Goal: Book appointment/travel/reservation

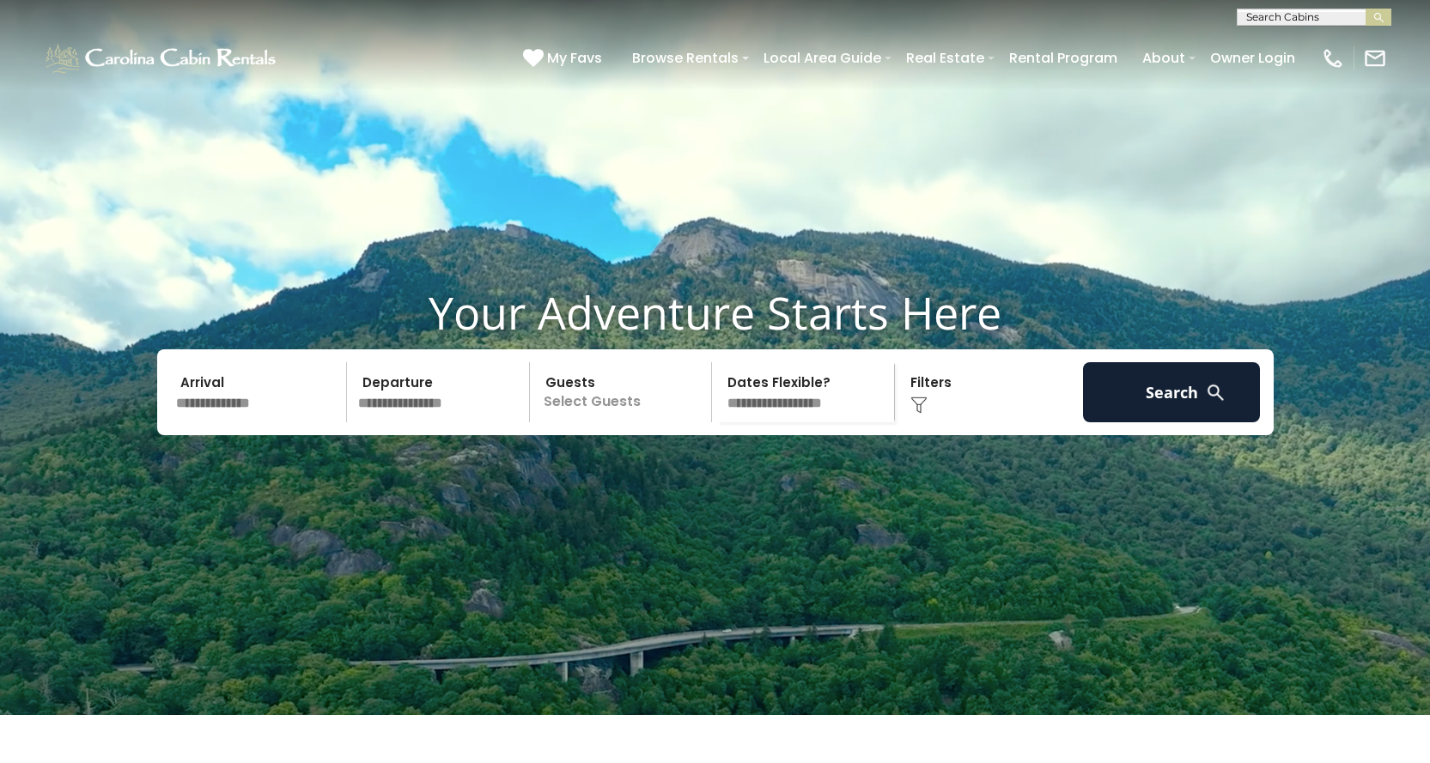
click at [1255, 17] on input "text" at bounding box center [1312, 20] width 150 height 17
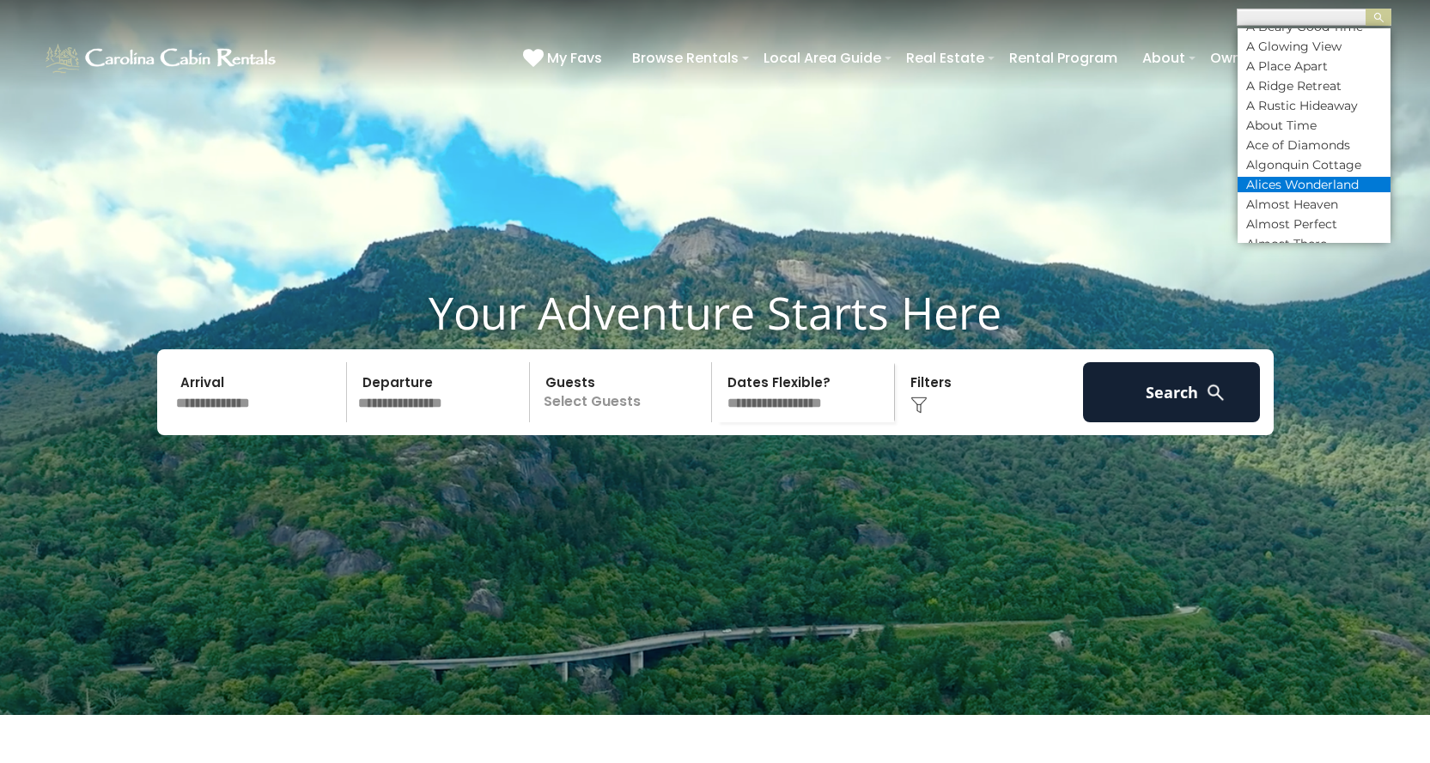
scroll to position [258, 0]
click at [1289, 19] on input "text" at bounding box center [1312, 19] width 150 height 17
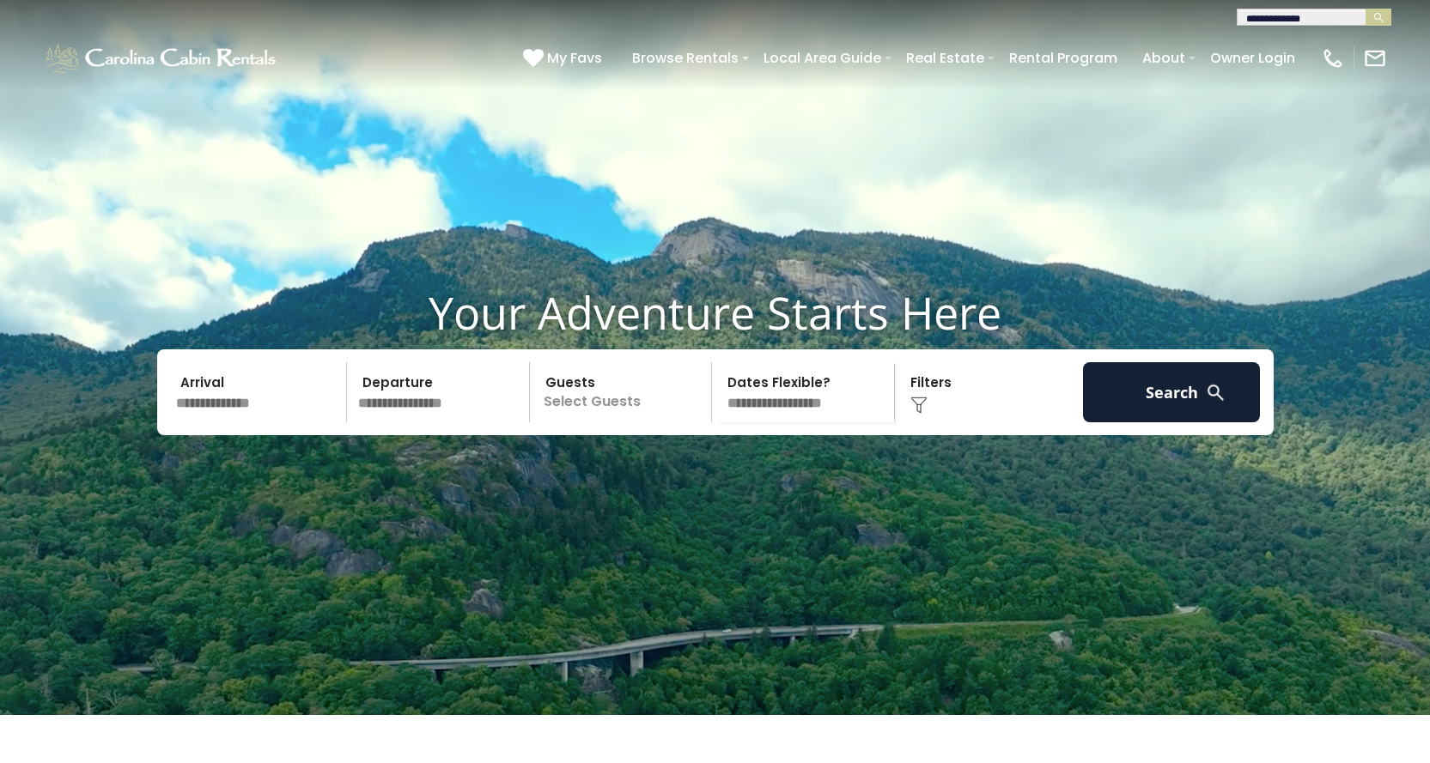
type input "**********"
click at [1289, 19] on input "text" at bounding box center [1312, 19] width 150 height 17
click at [1342, 33] on li "[GEOGRAPHIC_DATA]" at bounding box center [1313, 40] width 153 height 15
click at [1387, 15] on button "submit" at bounding box center [1378, 17] width 26 height 17
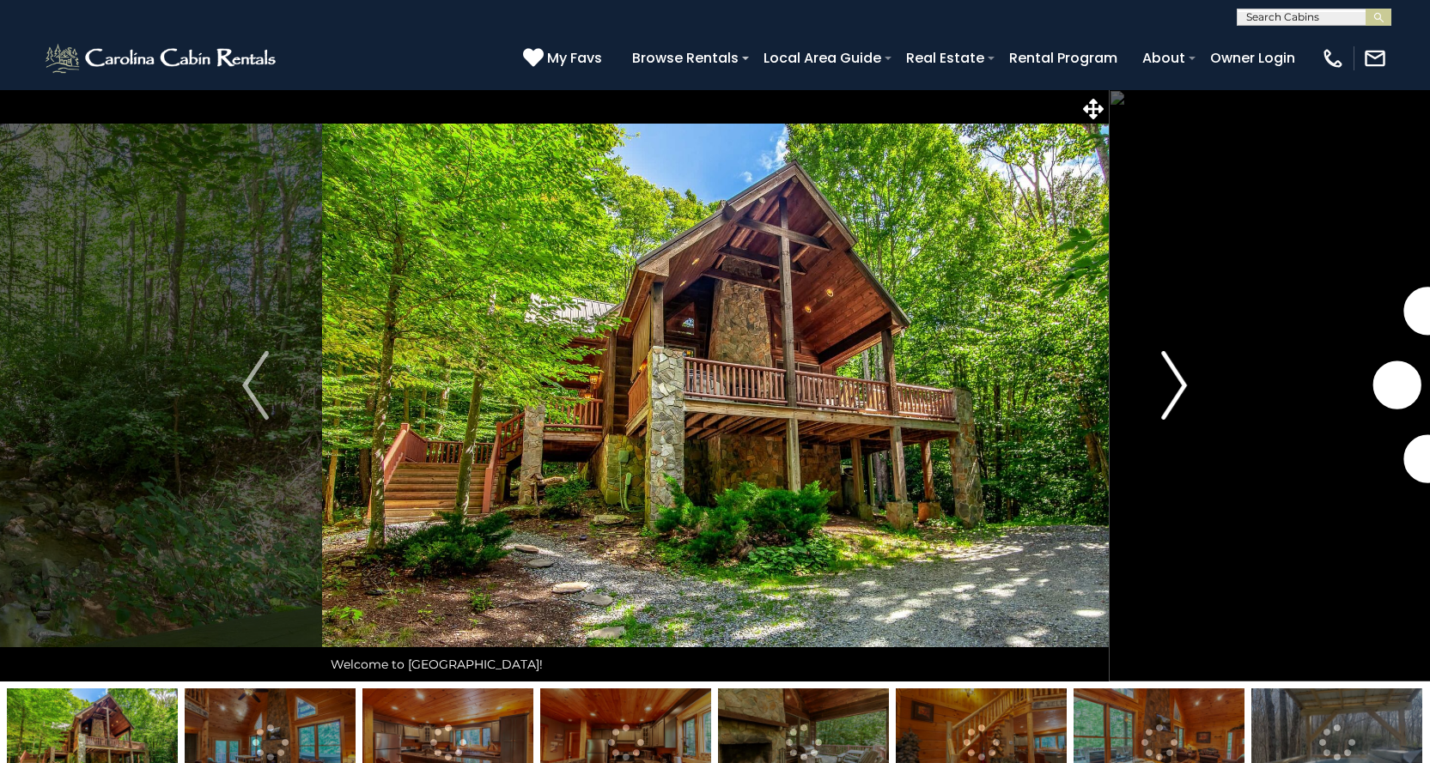
click at [1178, 380] on img "Next" at bounding box center [1174, 385] width 26 height 69
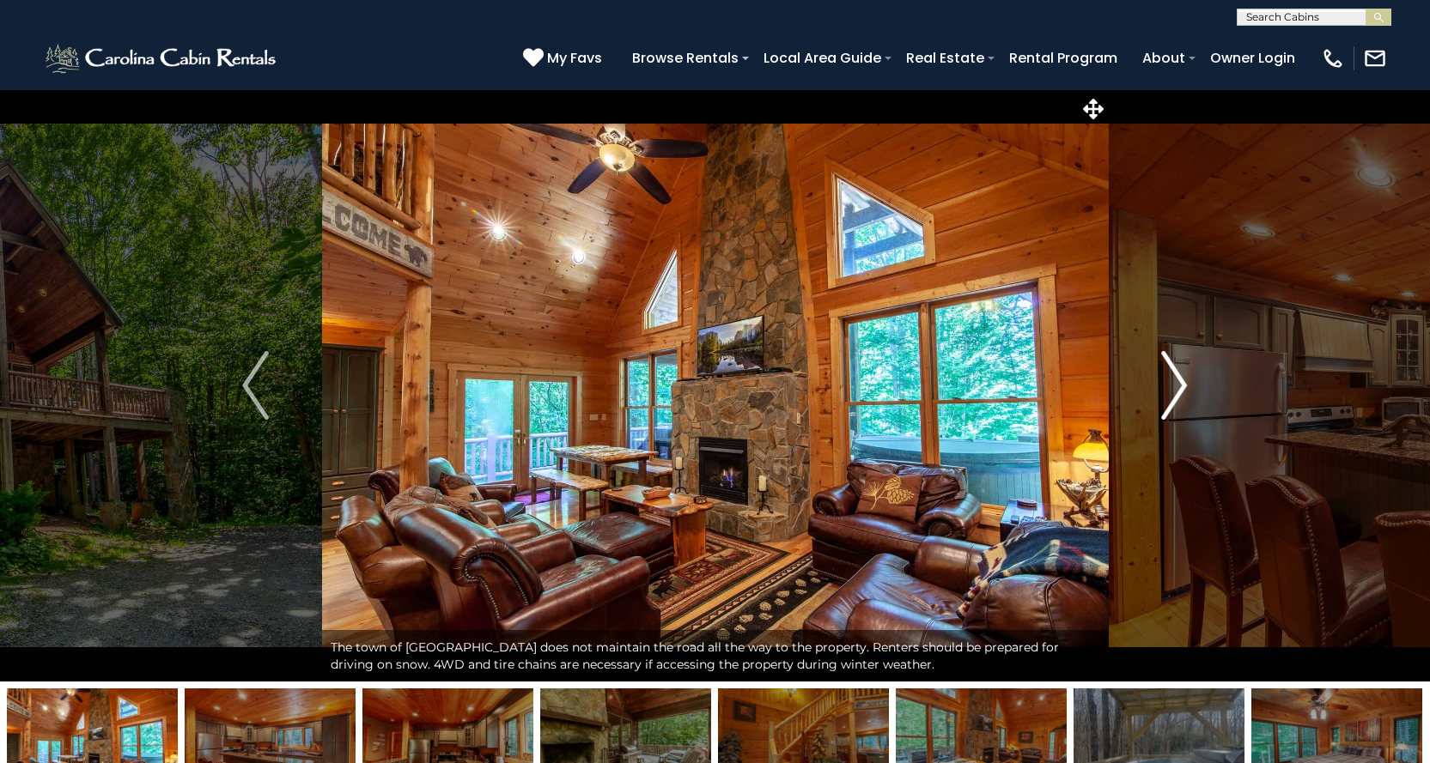
click at [1179, 381] on img "Next" at bounding box center [1174, 385] width 26 height 69
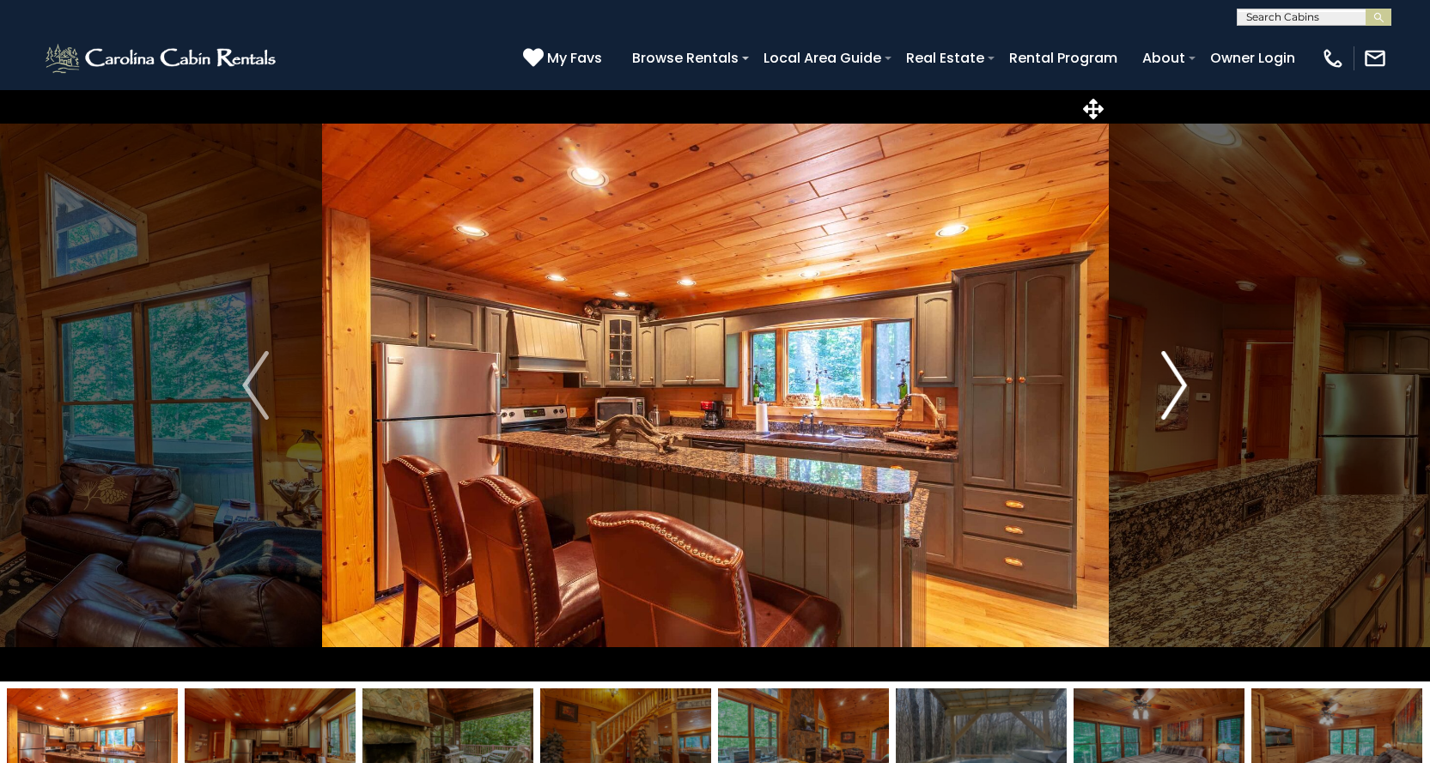
click at [1179, 381] on img "Next" at bounding box center [1174, 385] width 26 height 69
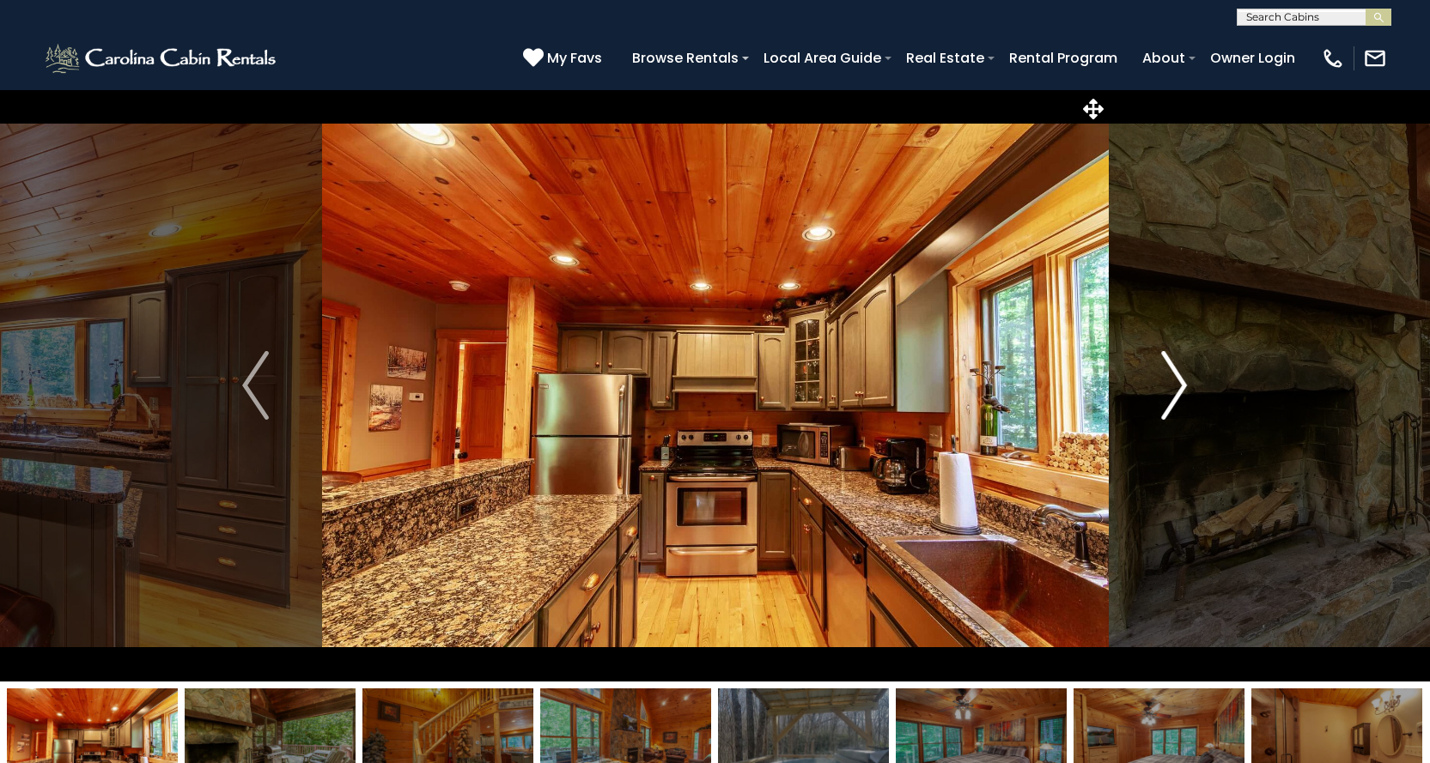
click at [1179, 382] on img "Next" at bounding box center [1174, 385] width 26 height 69
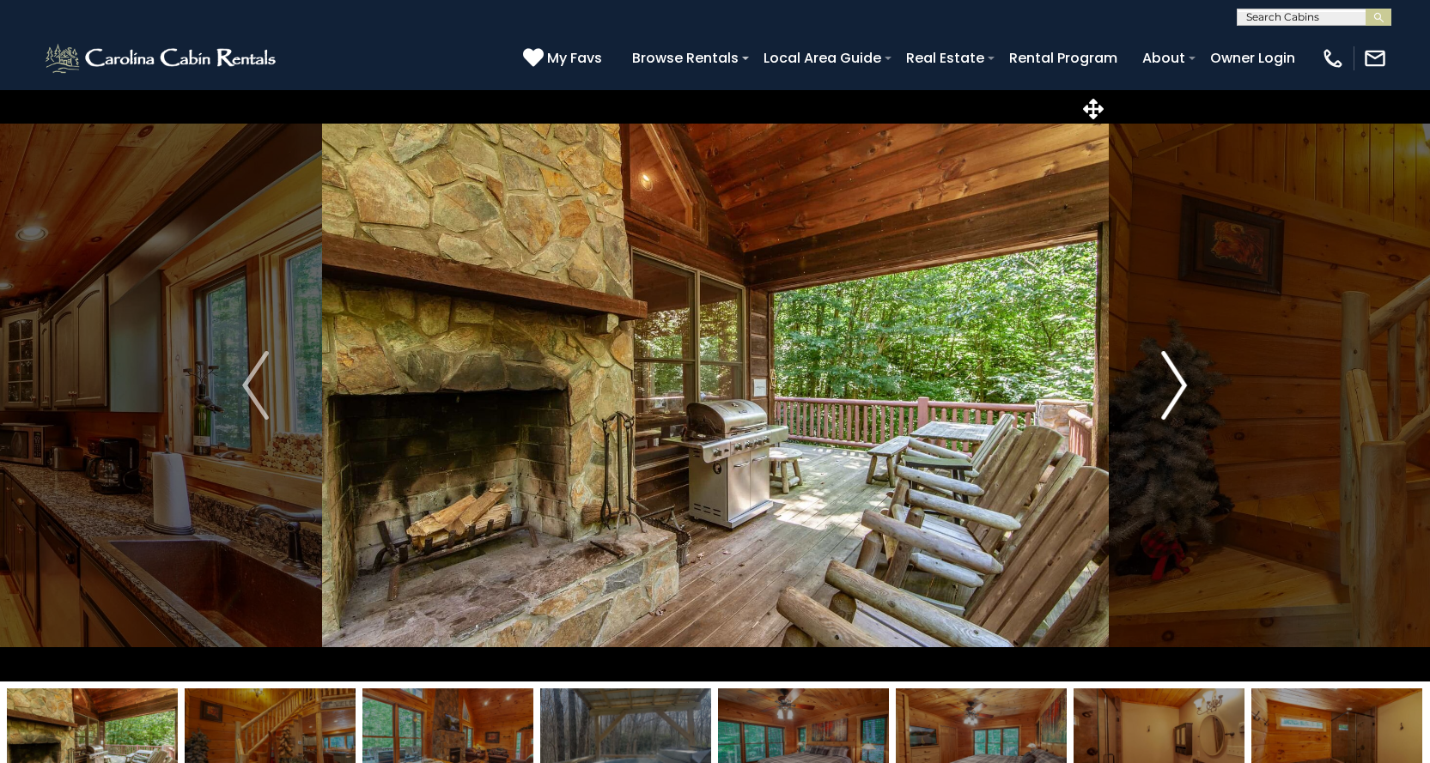
click at [1176, 387] on img "Next" at bounding box center [1174, 385] width 26 height 69
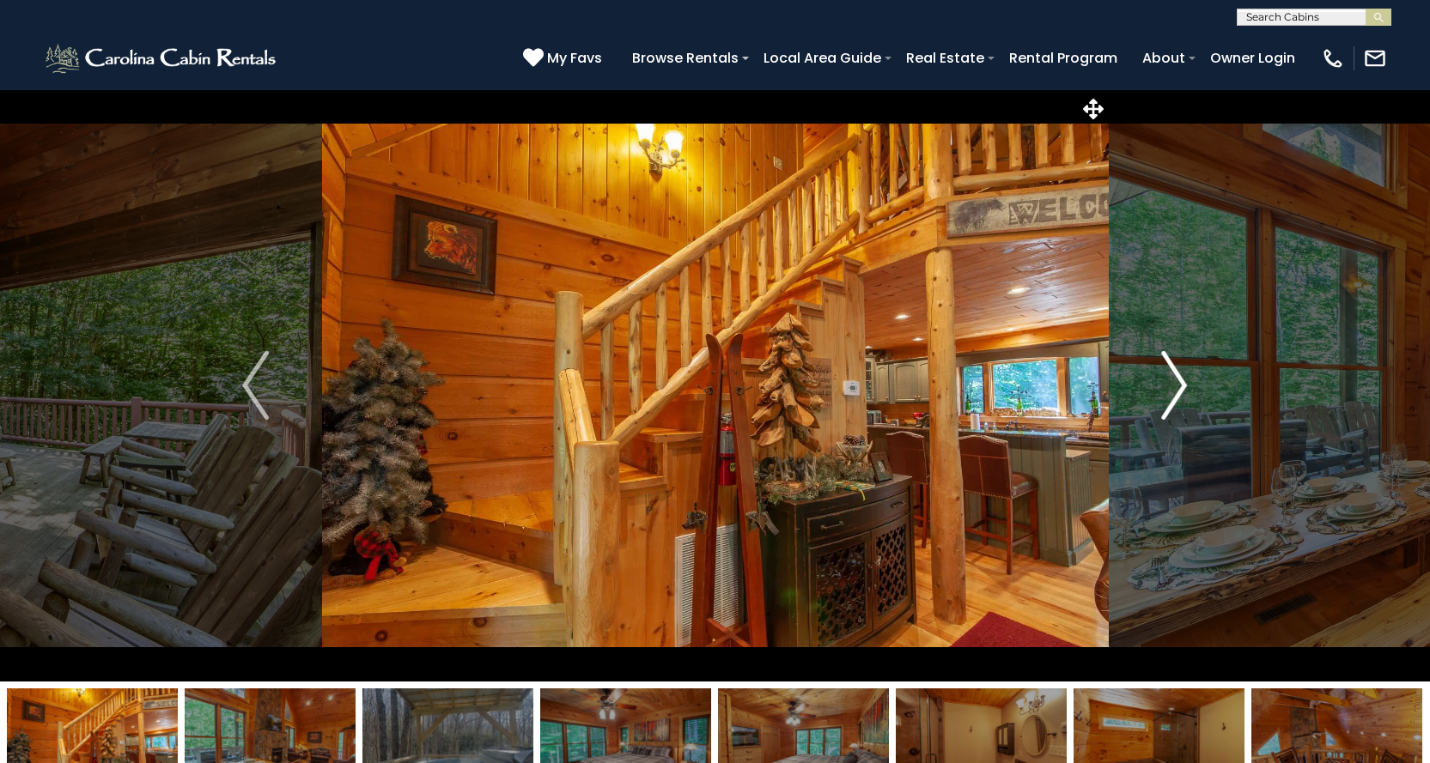
click at [1176, 388] on img "Next" at bounding box center [1174, 385] width 26 height 69
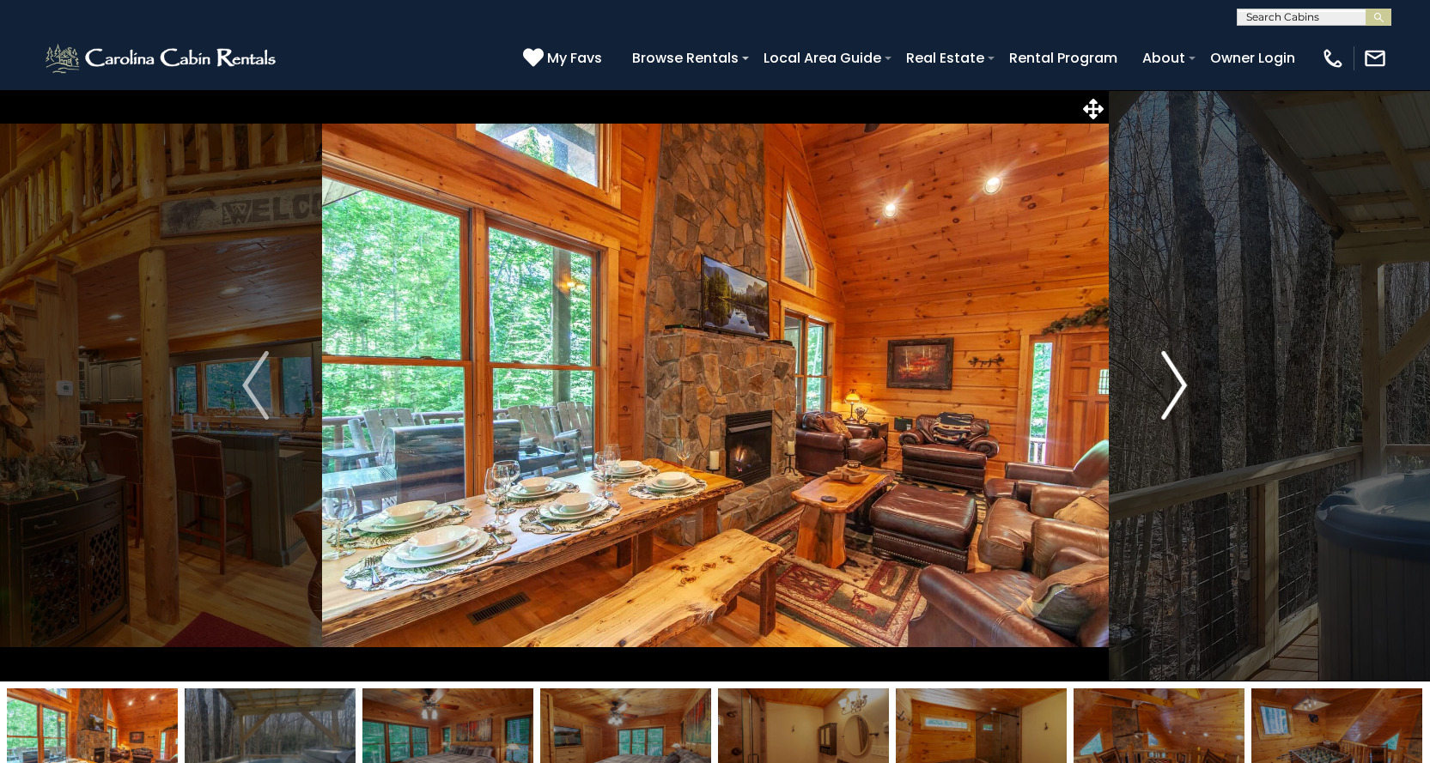
click at [1176, 388] on img "Next" at bounding box center [1174, 385] width 26 height 69
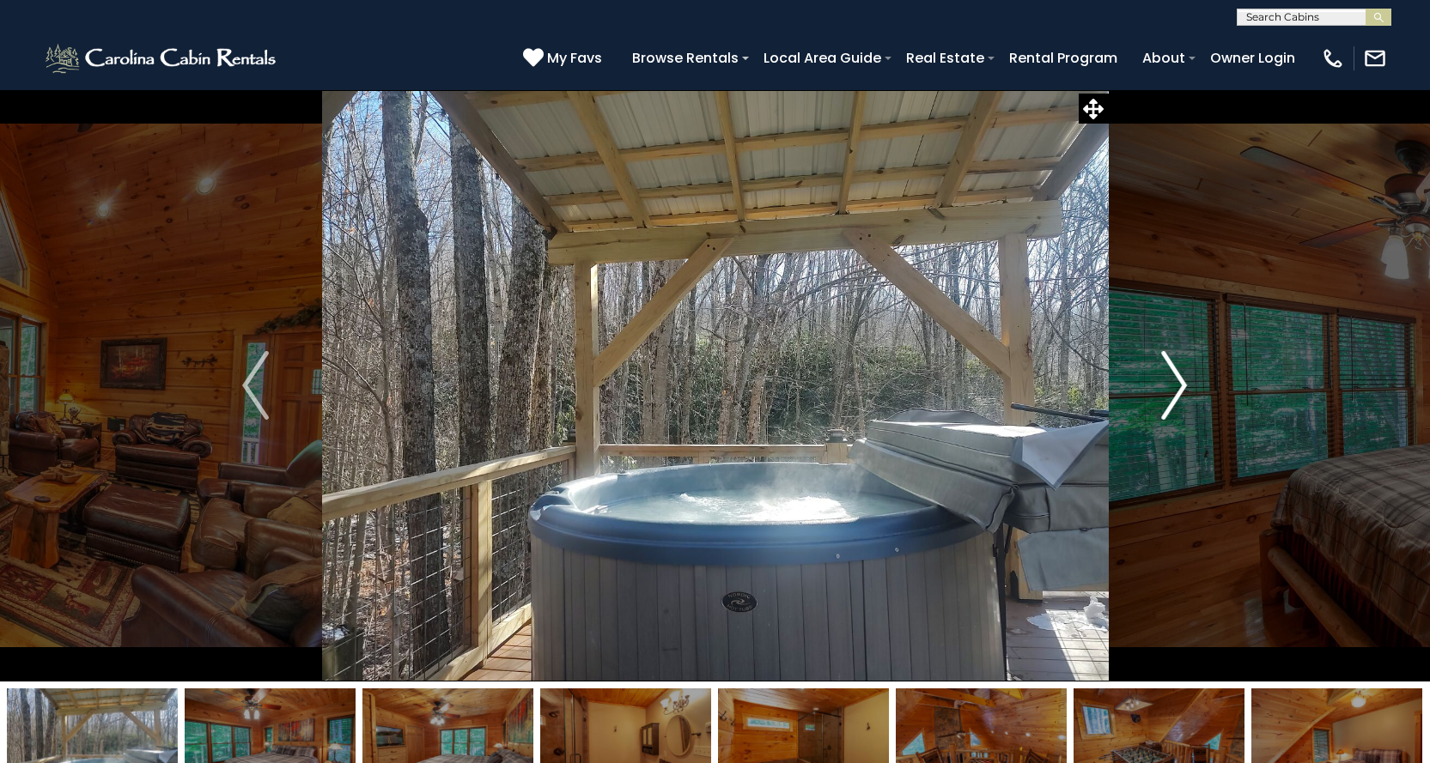
click at [1176, 388] on img "Next" at bounding box center [1174, 385] width 26 height 69
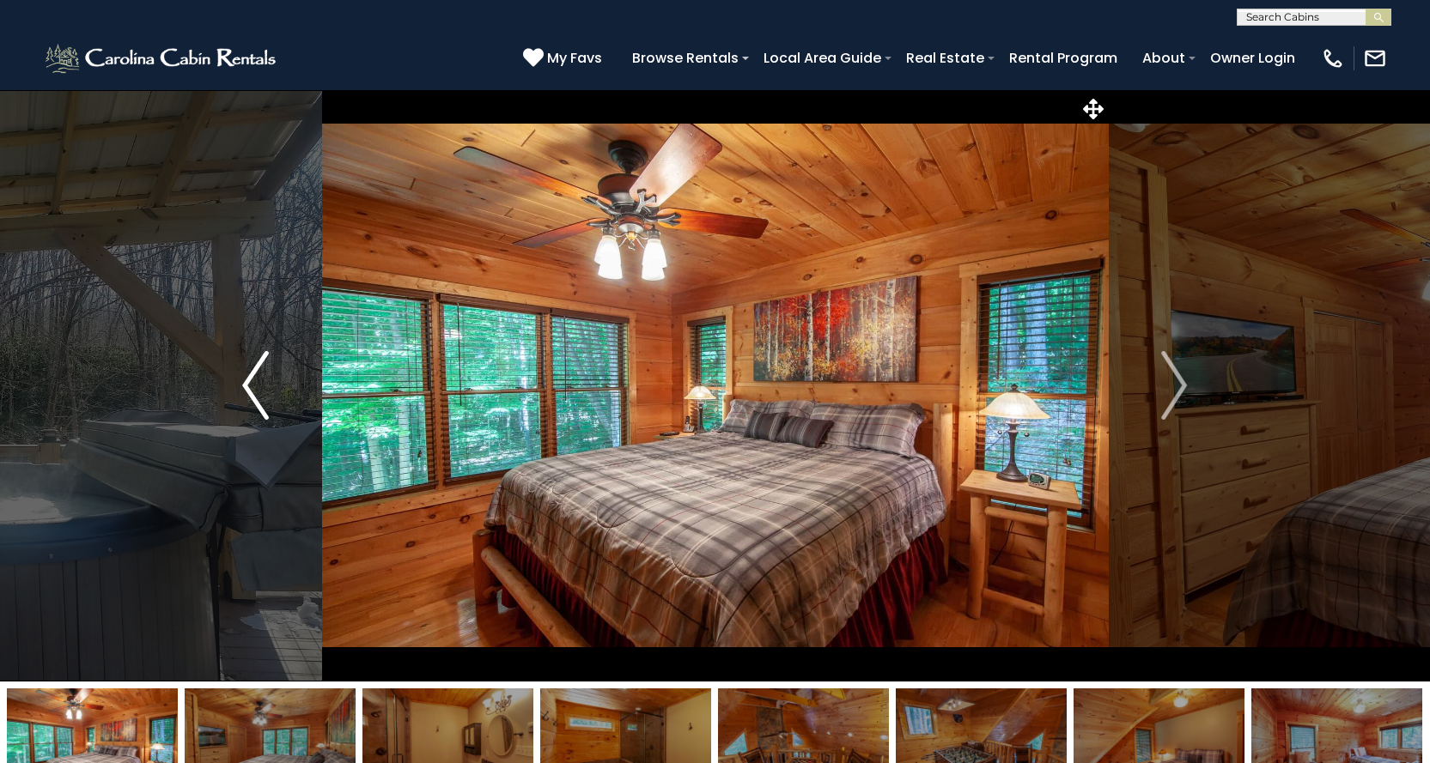
click at [250, 394] on img "Previous" at bounding box center [255, 385] width 26 height 69
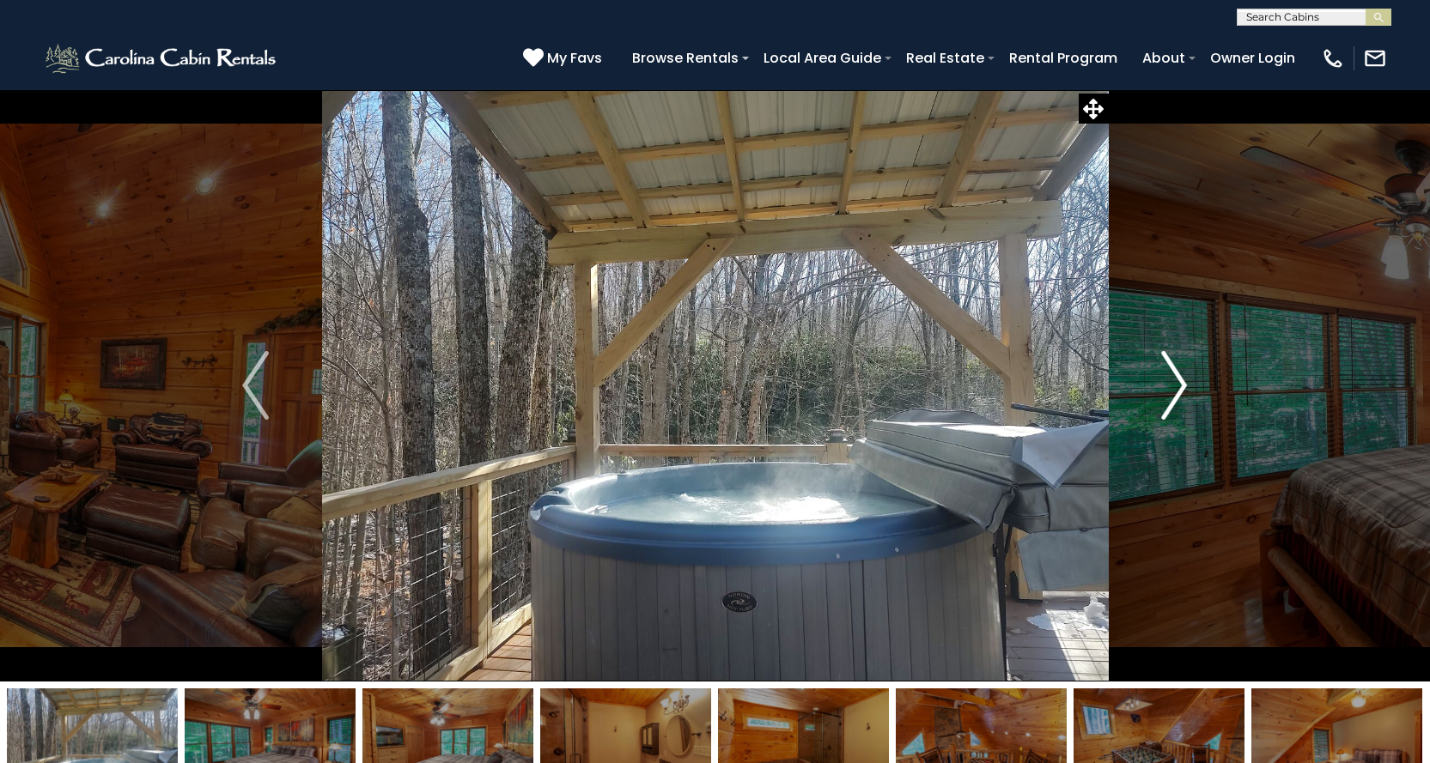
click at [1178, 379] on img "Next" at bounding box center [1174, 385] width 26 height 69
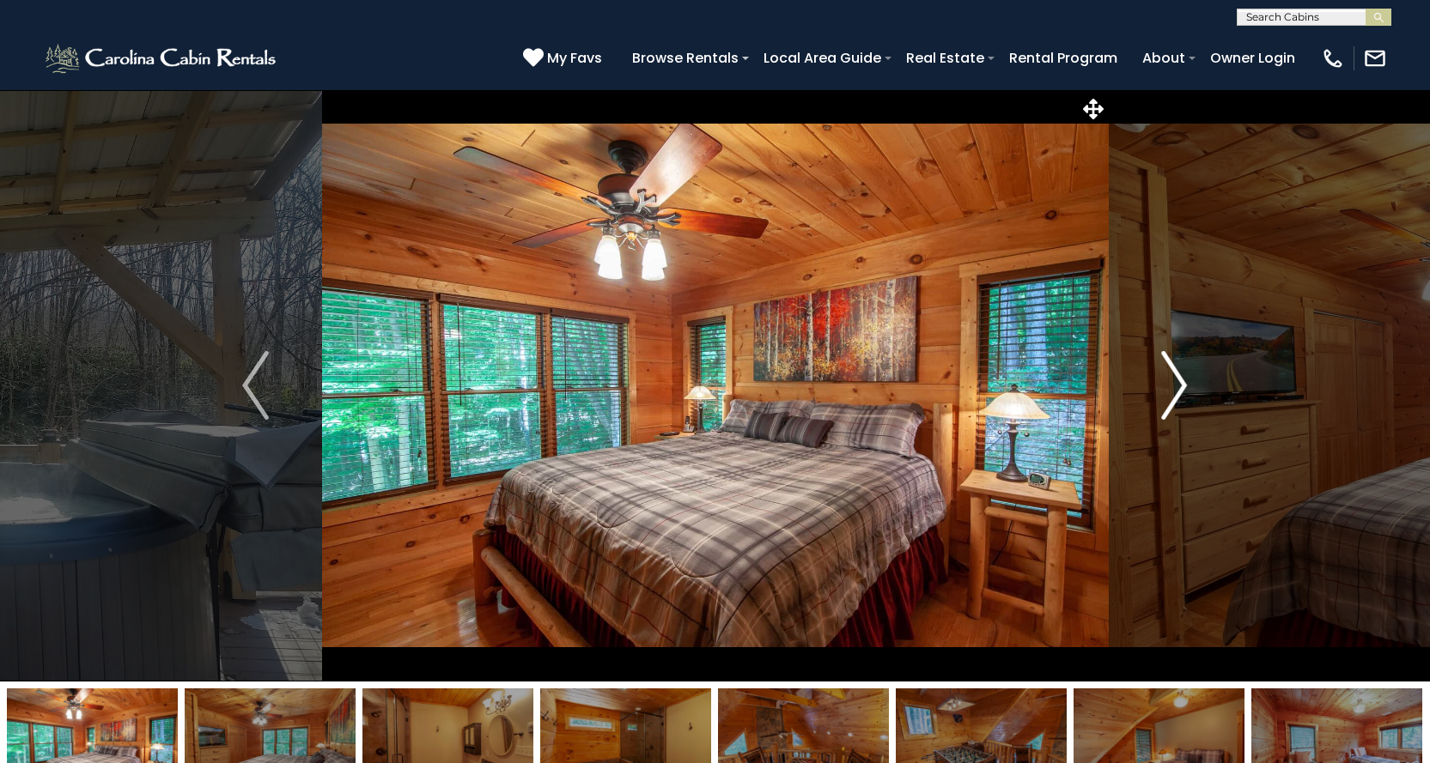
click at [1178, 379] on img "Next" at bounding box center [1174, 385] width 26 height 69
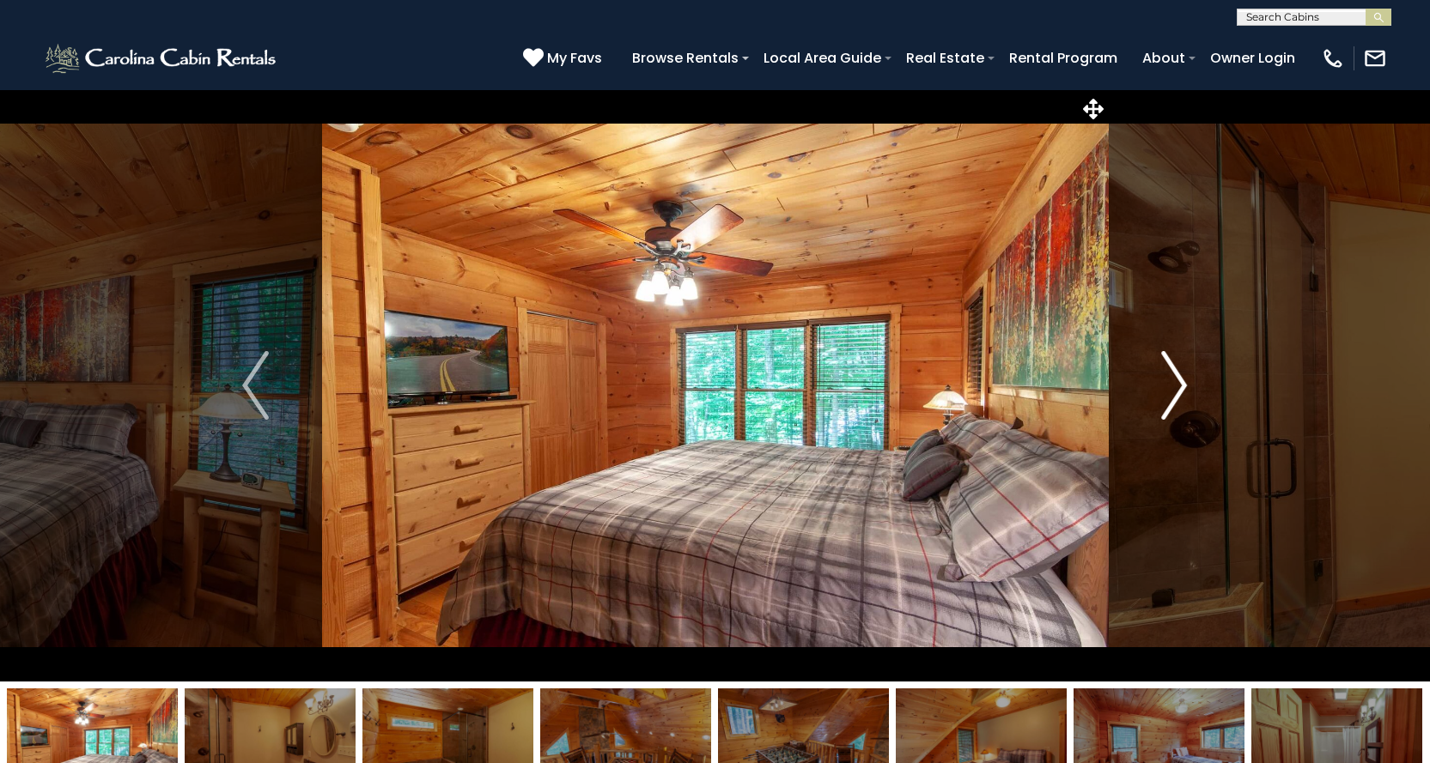
click at [1176, 379] on img "Next" at bounding box center [1174, 385] width 26 height 69
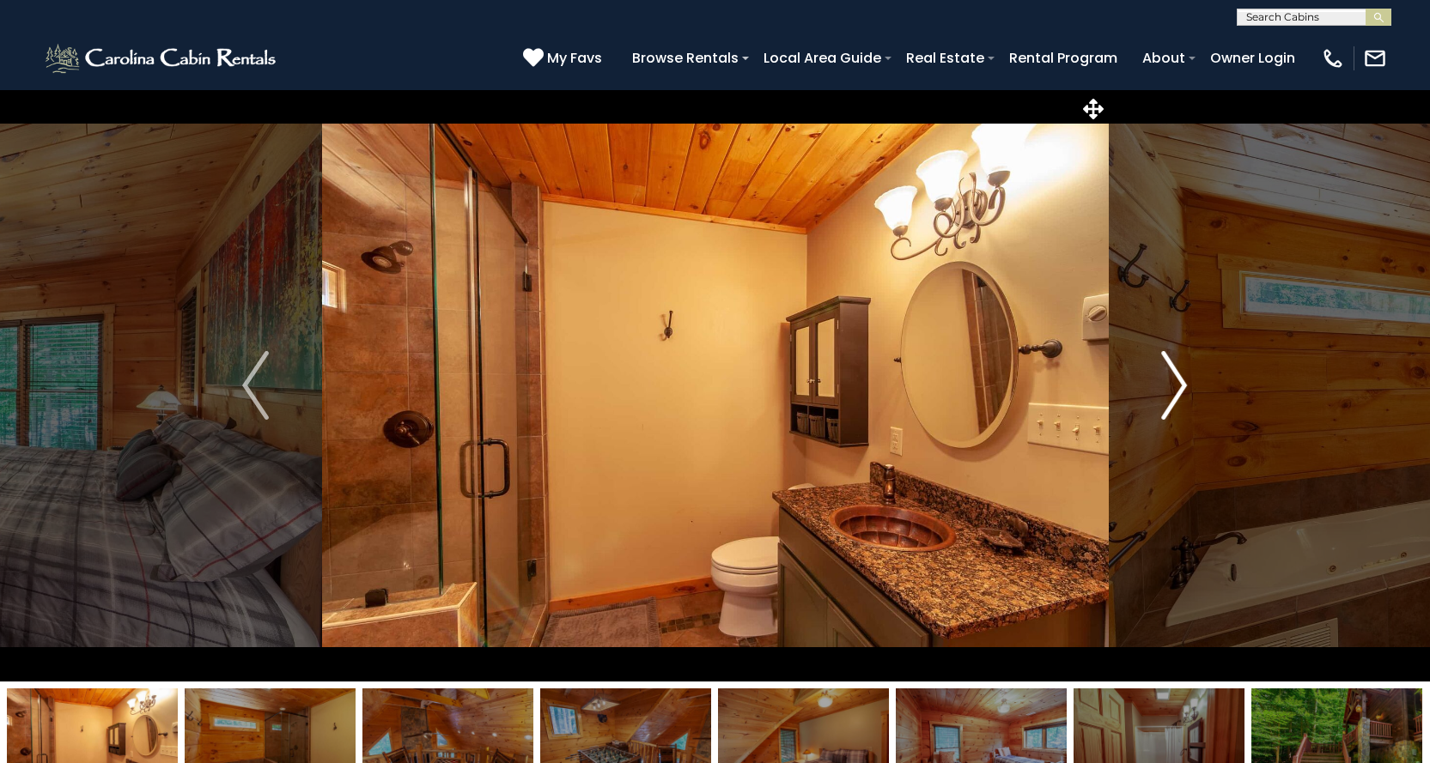
click at [1176, 383] on img "Next" at bounding box center [1174, 385] width 26 height 69
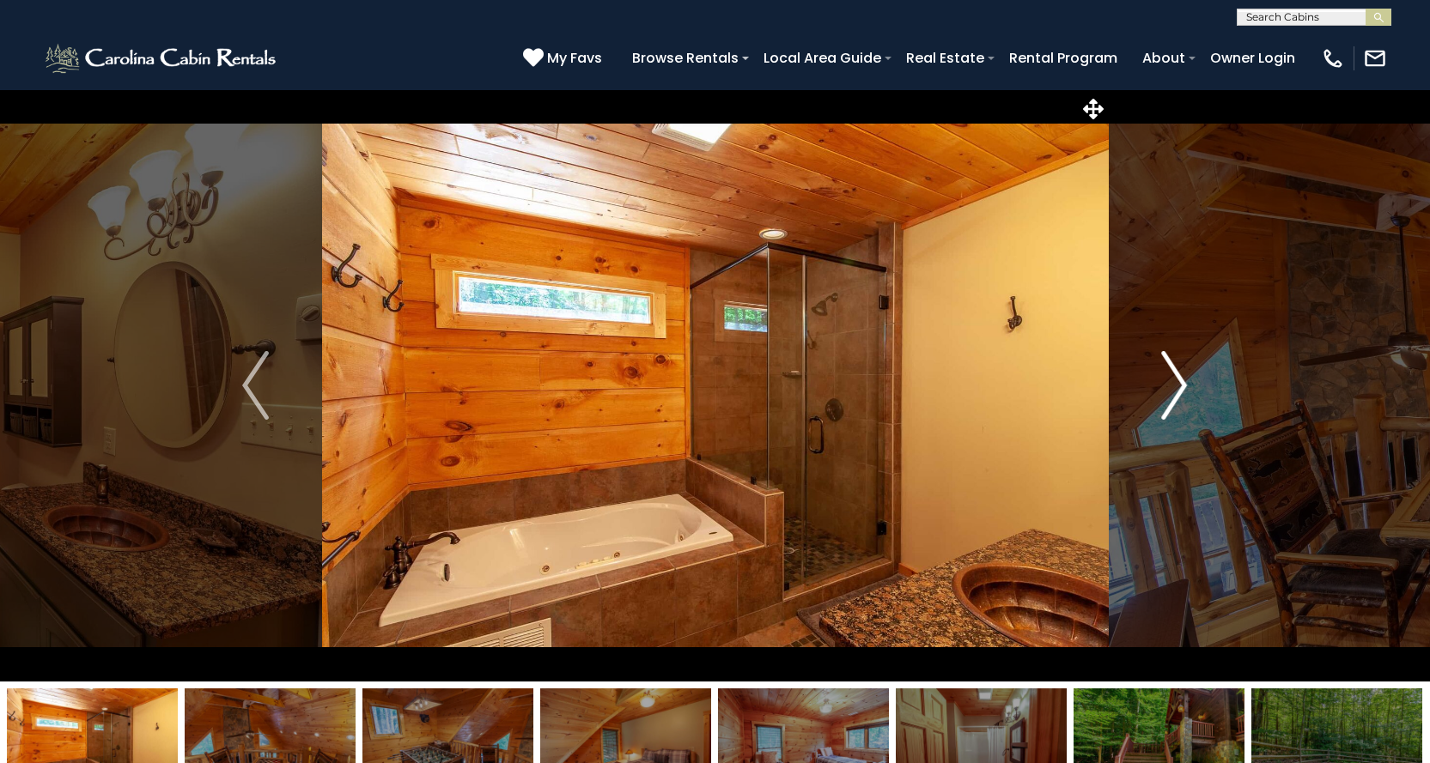
click at [1176, 383] on img "Next" at bounding box center [1174, 385] width 26 height 69
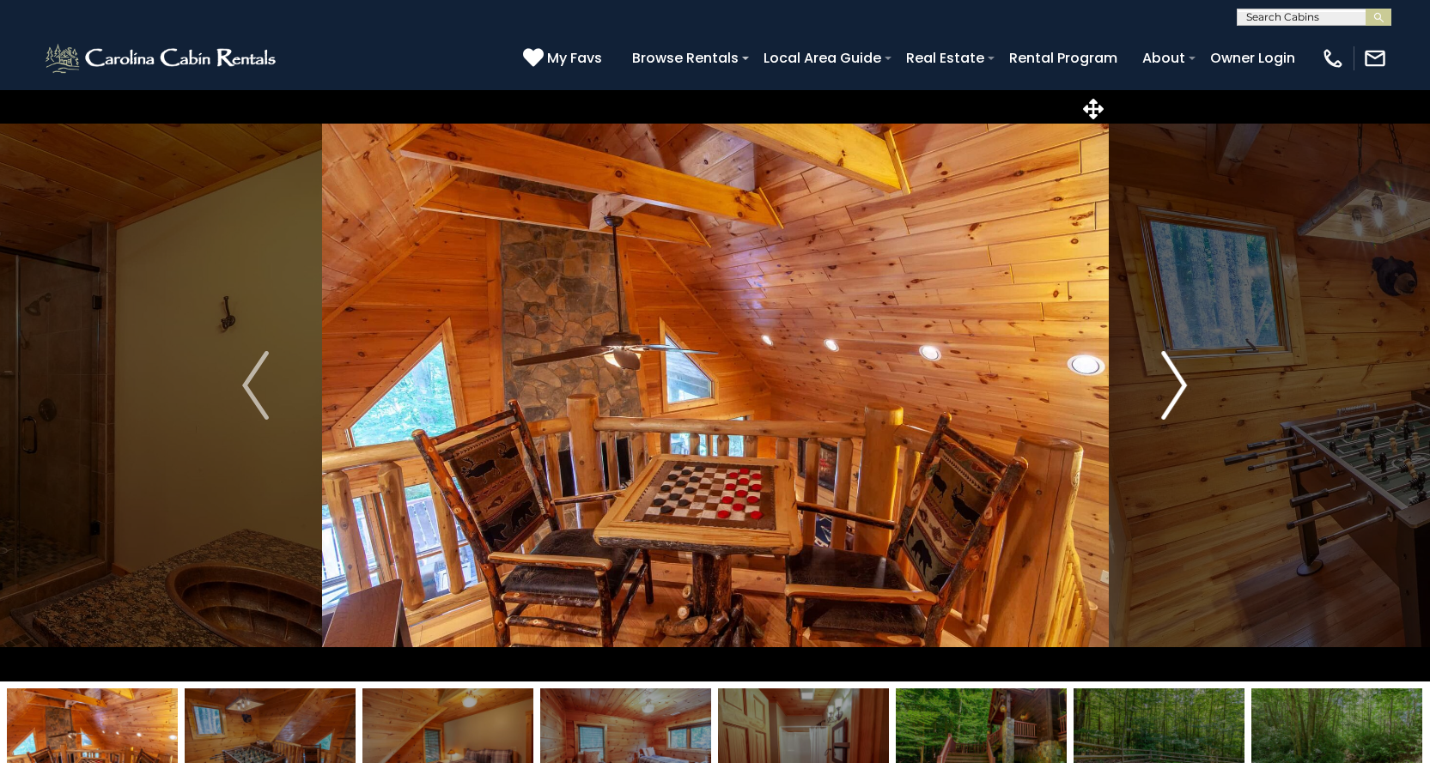
click at [1176, 383] on img "Next" at bounding box center [1174, 385] width 26 height 69
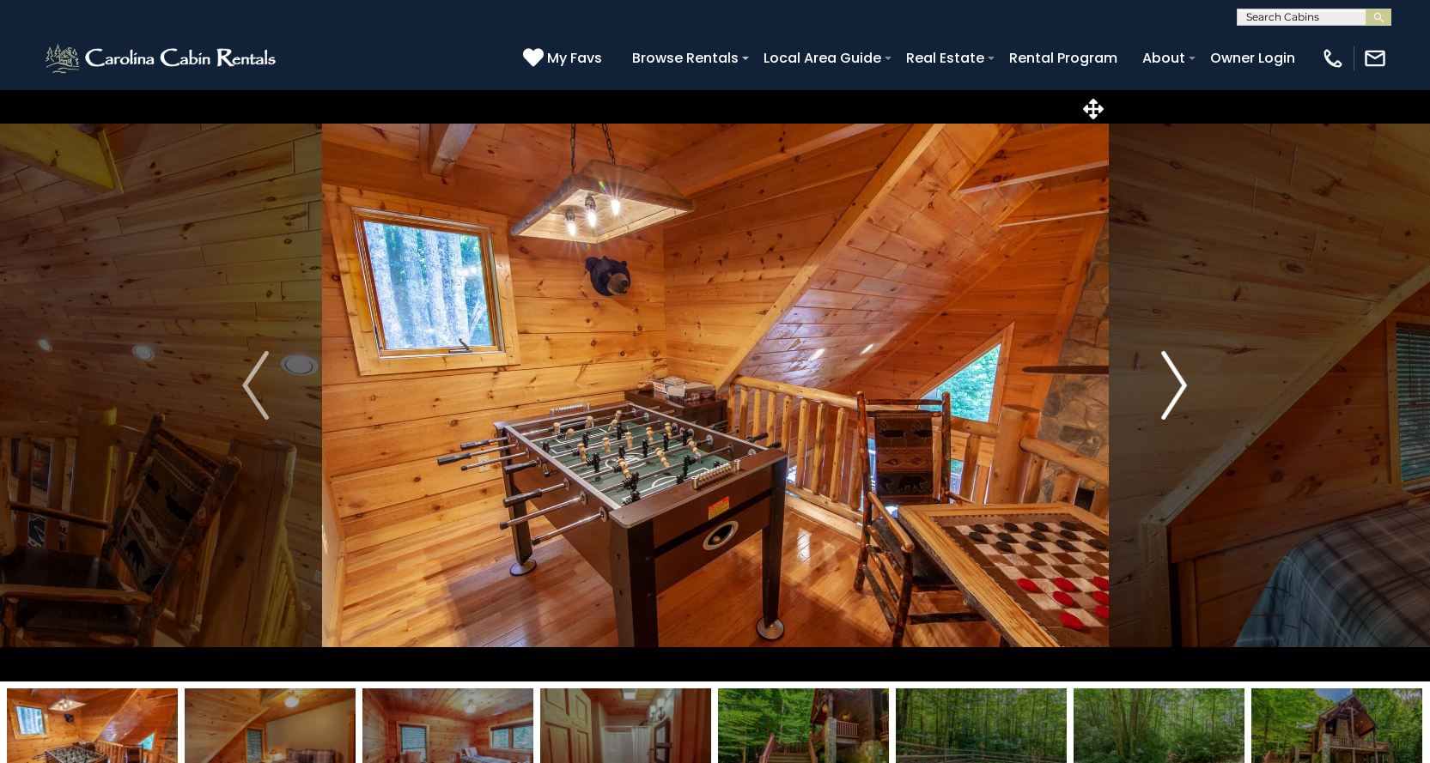
click at [1176, 383] on img "Next" at bounding box center [1174, 385] width 26 height 69
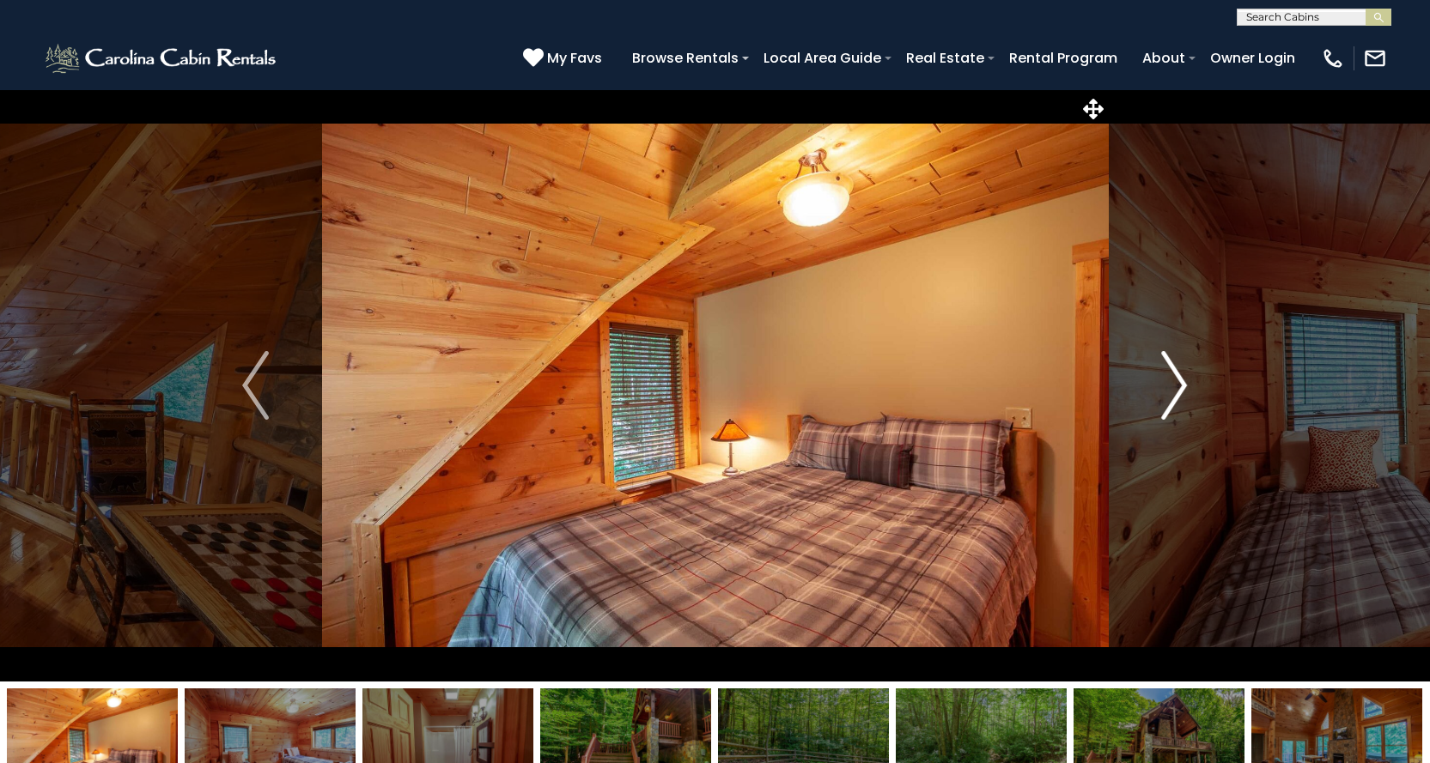
click at [1176, 383] on img "Next" at bounding box center [1174, 385] width 26 height 69
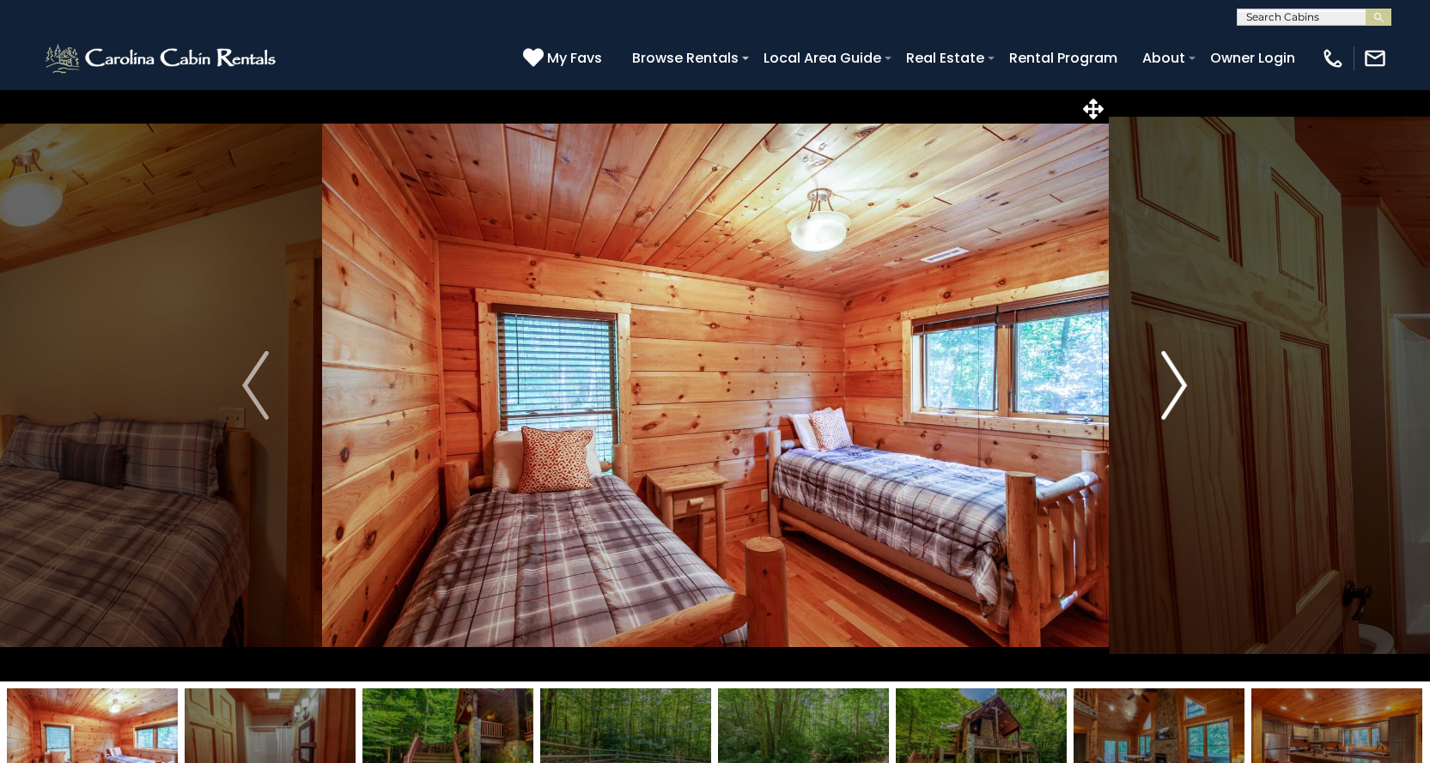
click at [1176, 383] on img "Next" at bounding box center [1174, 385] width 26 height 69
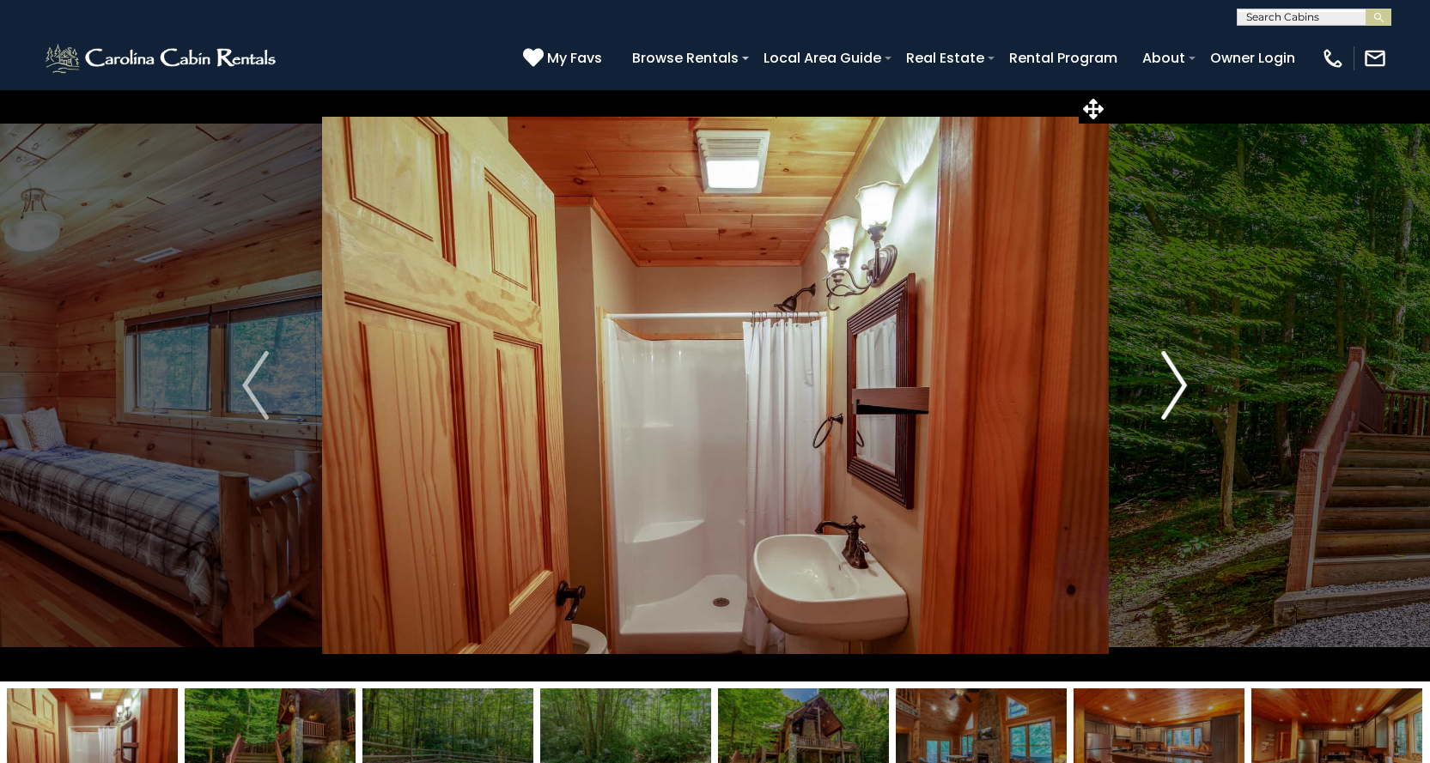
click at [1176, 383] on img "Next" at bounding box center [1174, 385] width 26 height 69
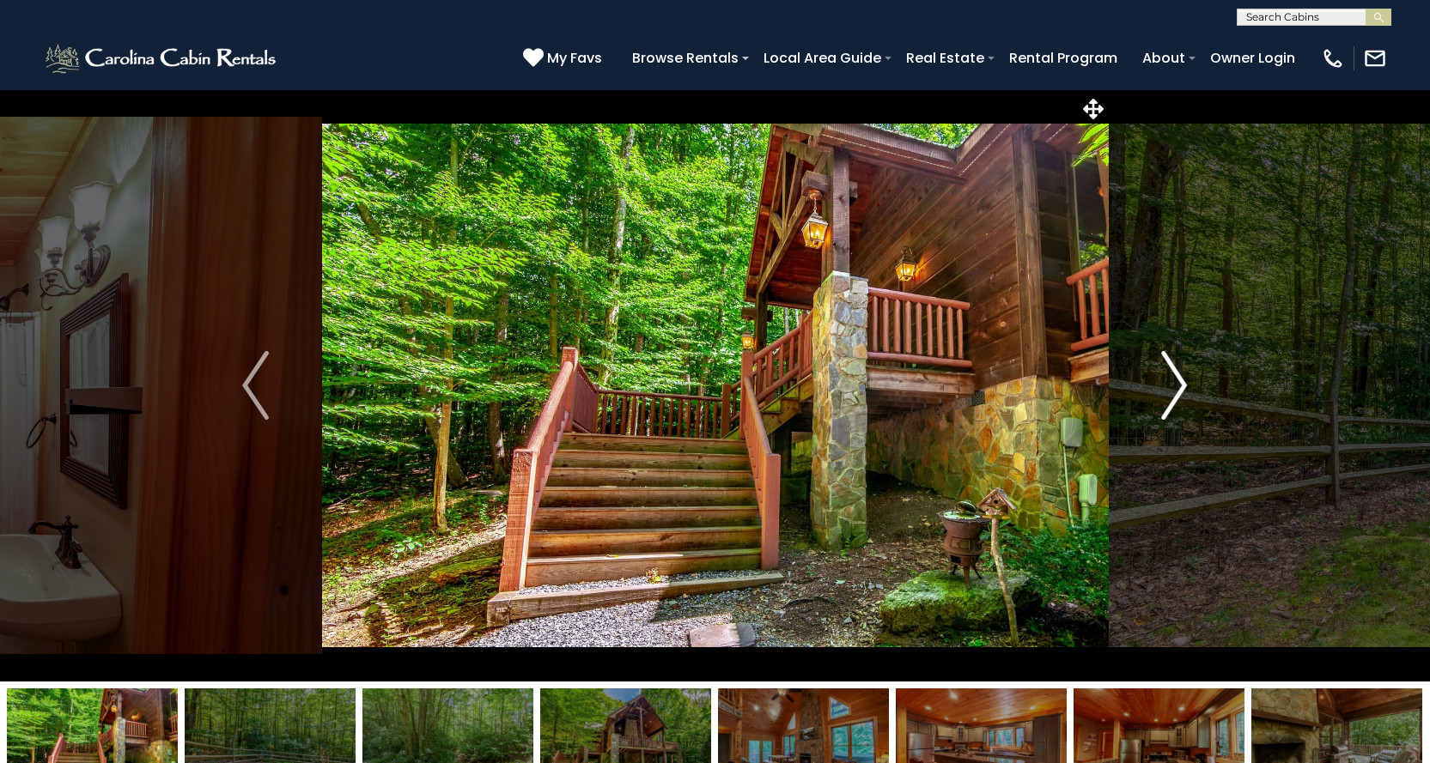
click at [1176, 383] on img "Next" at bounding box center [1174, 385] width 26 height 69
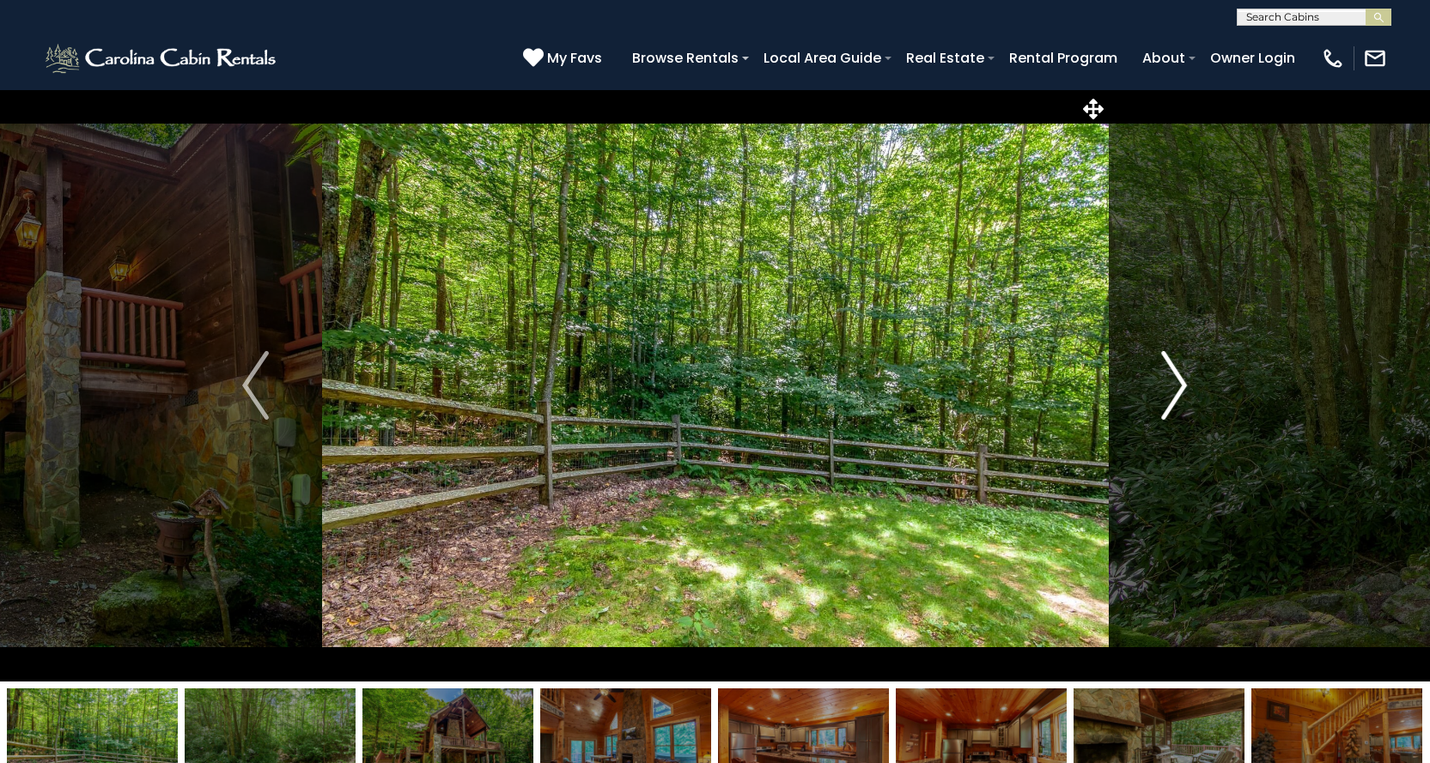
click at [1176, 383] on img "Next" at bounding box center [1174, 385] width 26 height 69
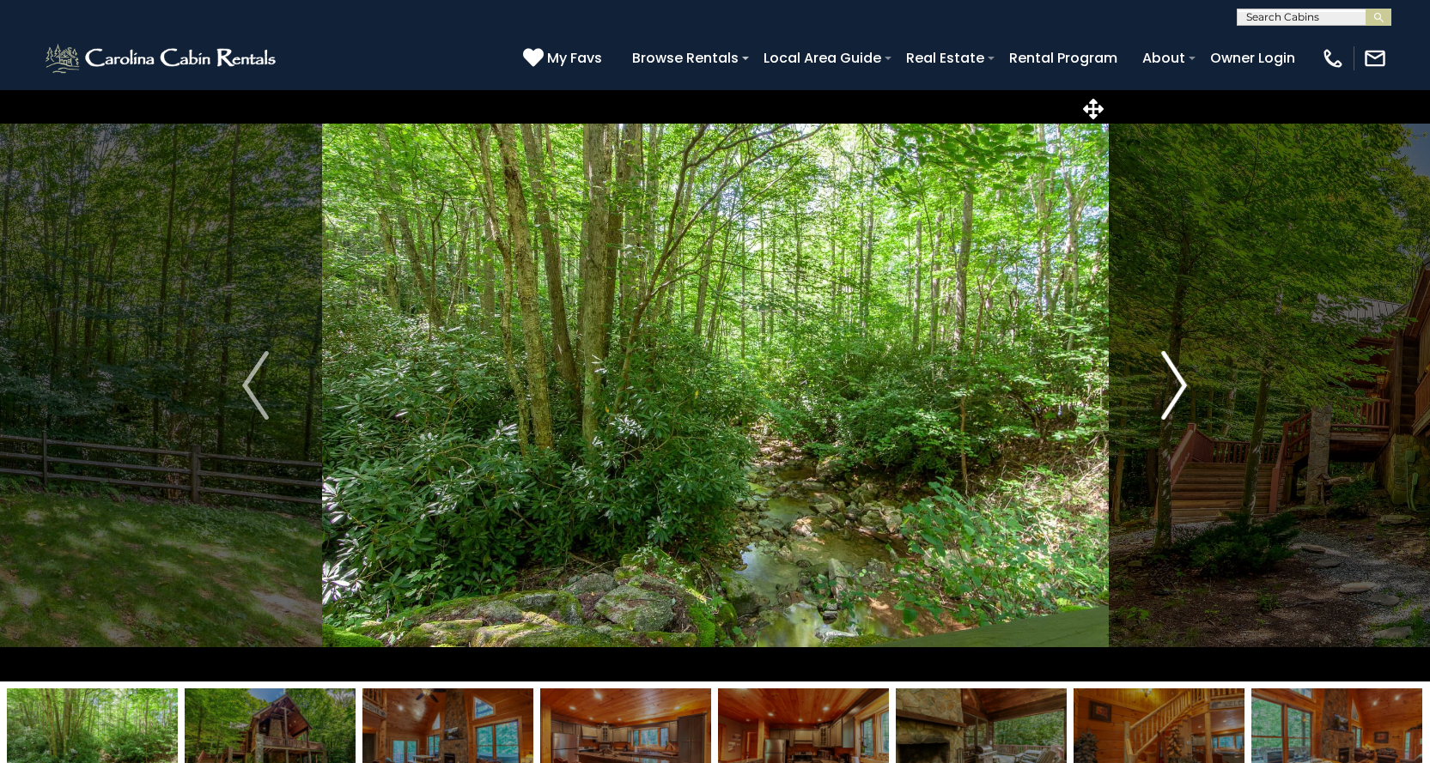
click at [1176, 383] on img "Next" at bounding box center [1174, 385] width 26 height 69
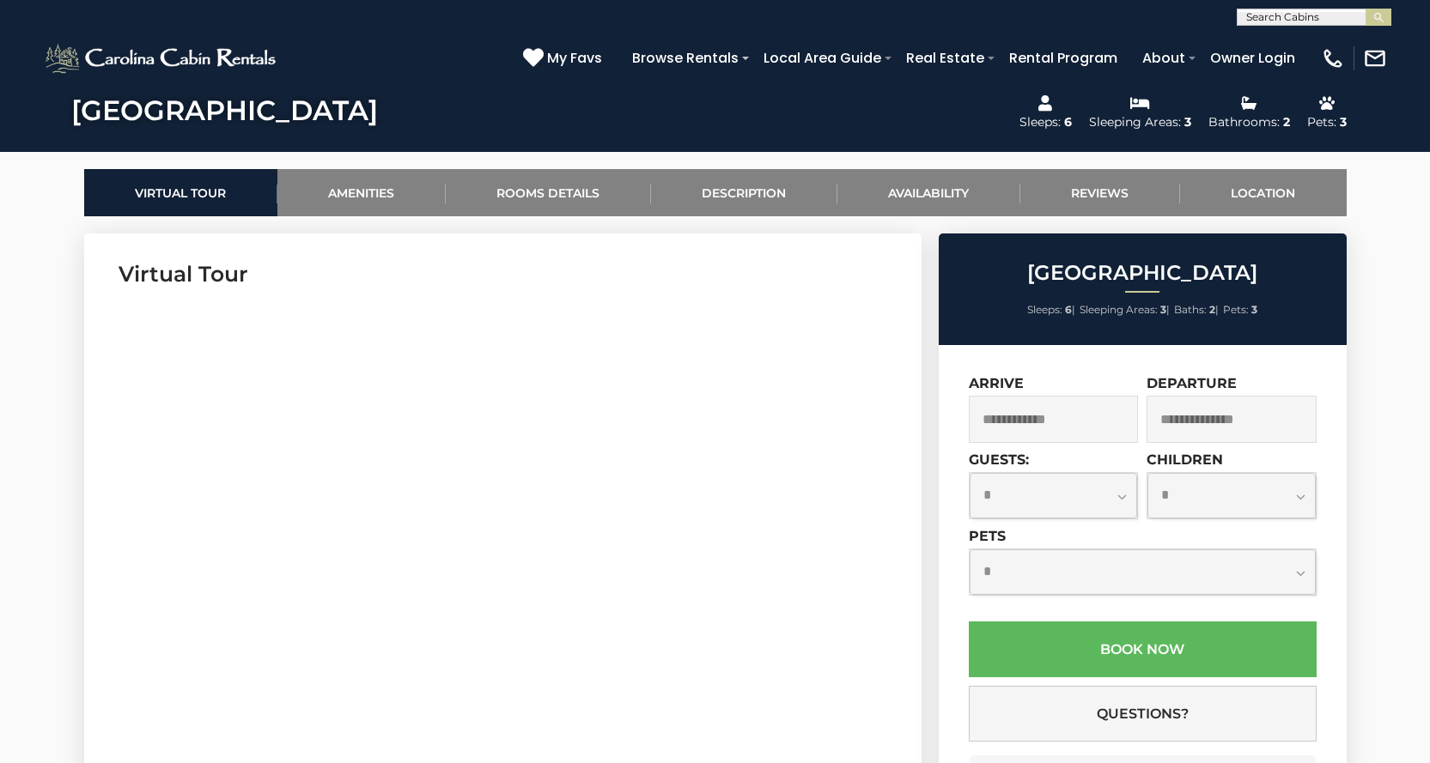
scroll to position [773, 0]
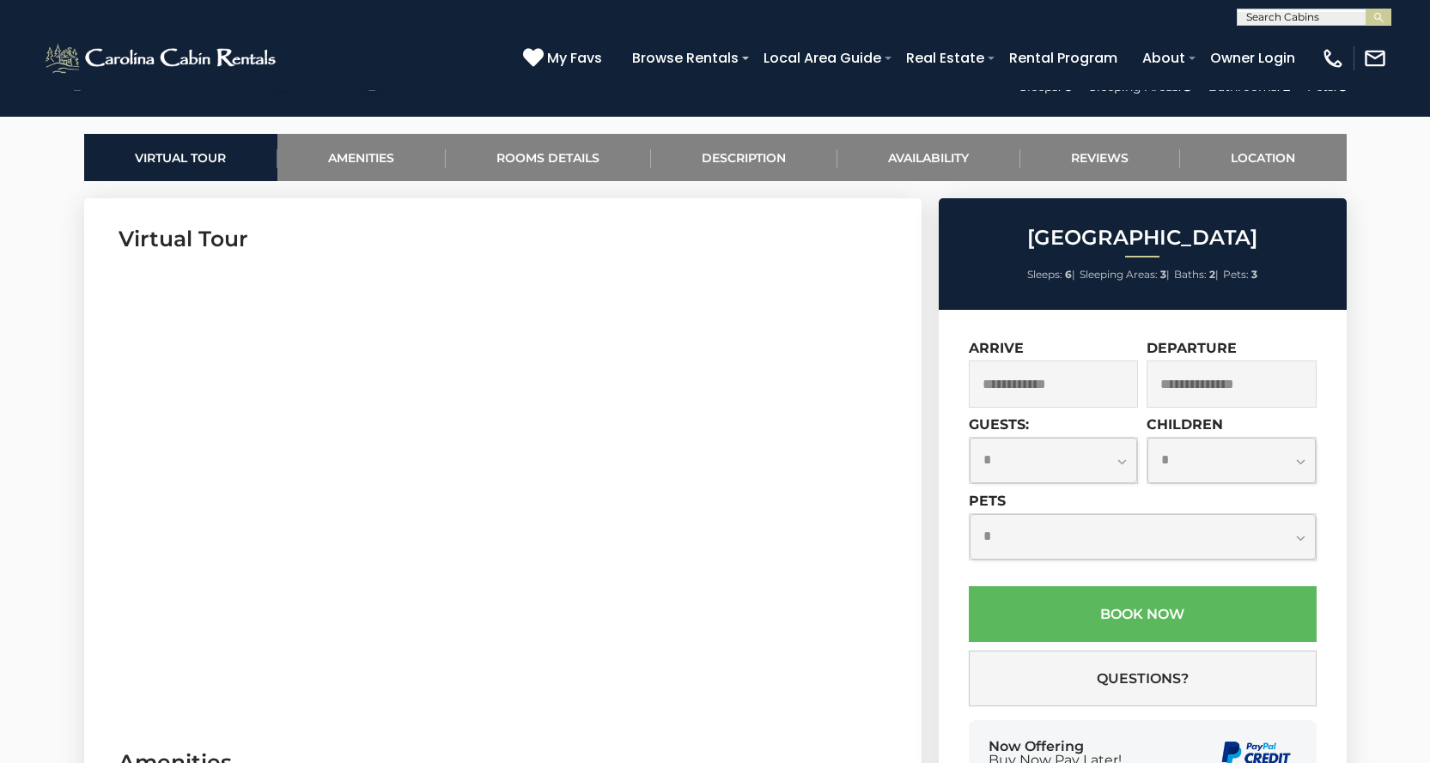
click at [1037, 377] on input "text" at bounding box center [1053, 384] width 170 height 47
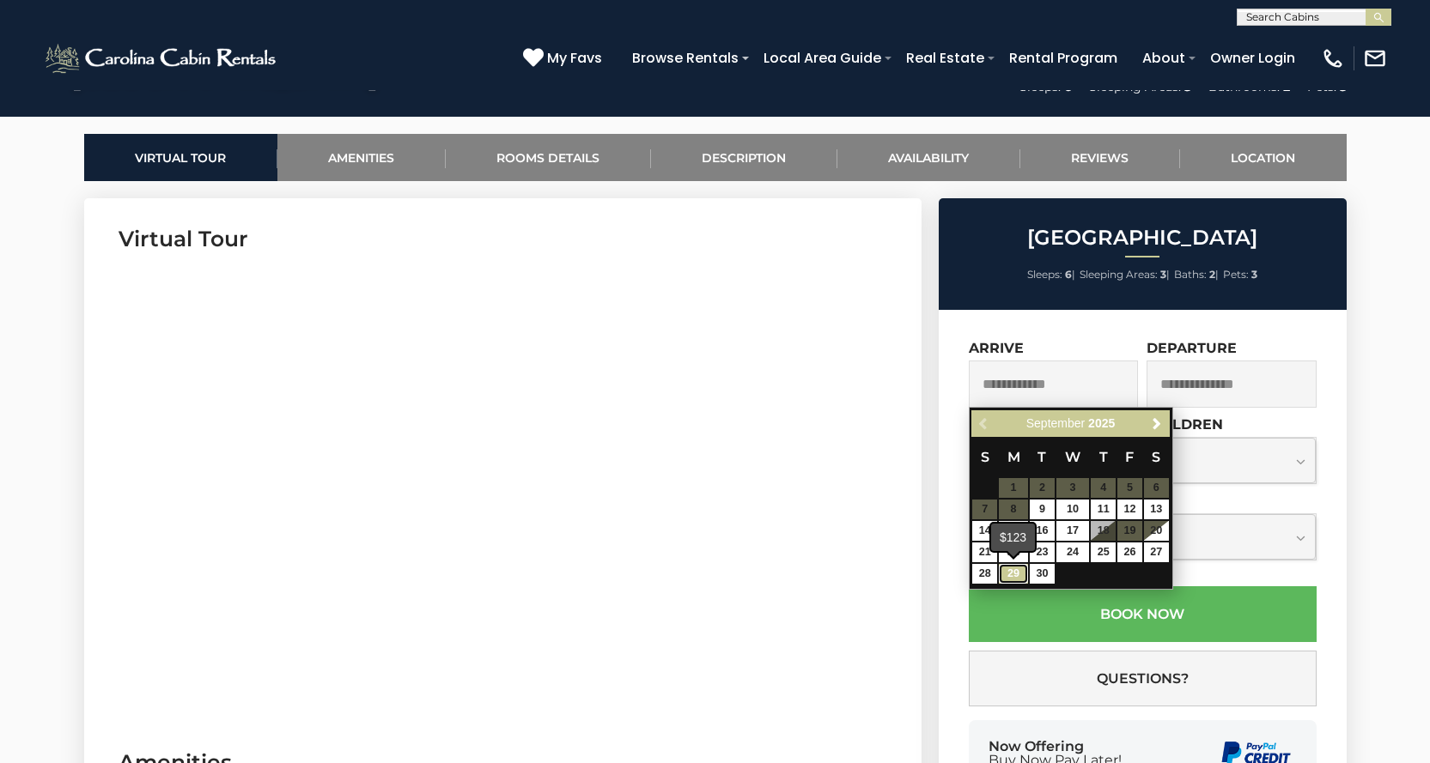
click at [1013, 577] on link "29" at bounding box center [1013, 574] width 29 height 20
type input "**********"
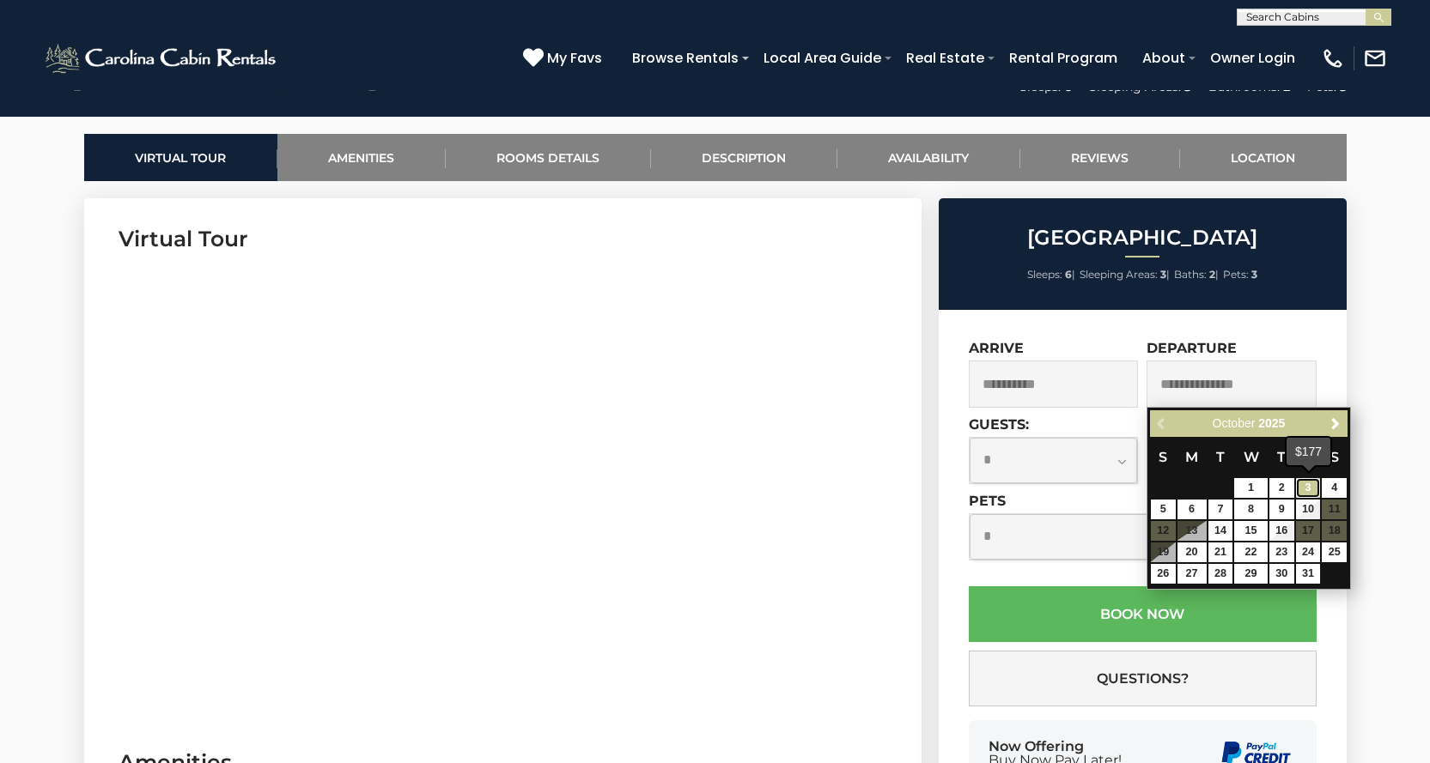
click at [1313, 488] on link "3" at bounding box center [1308, 488] width 25 height 20
type input "**********"
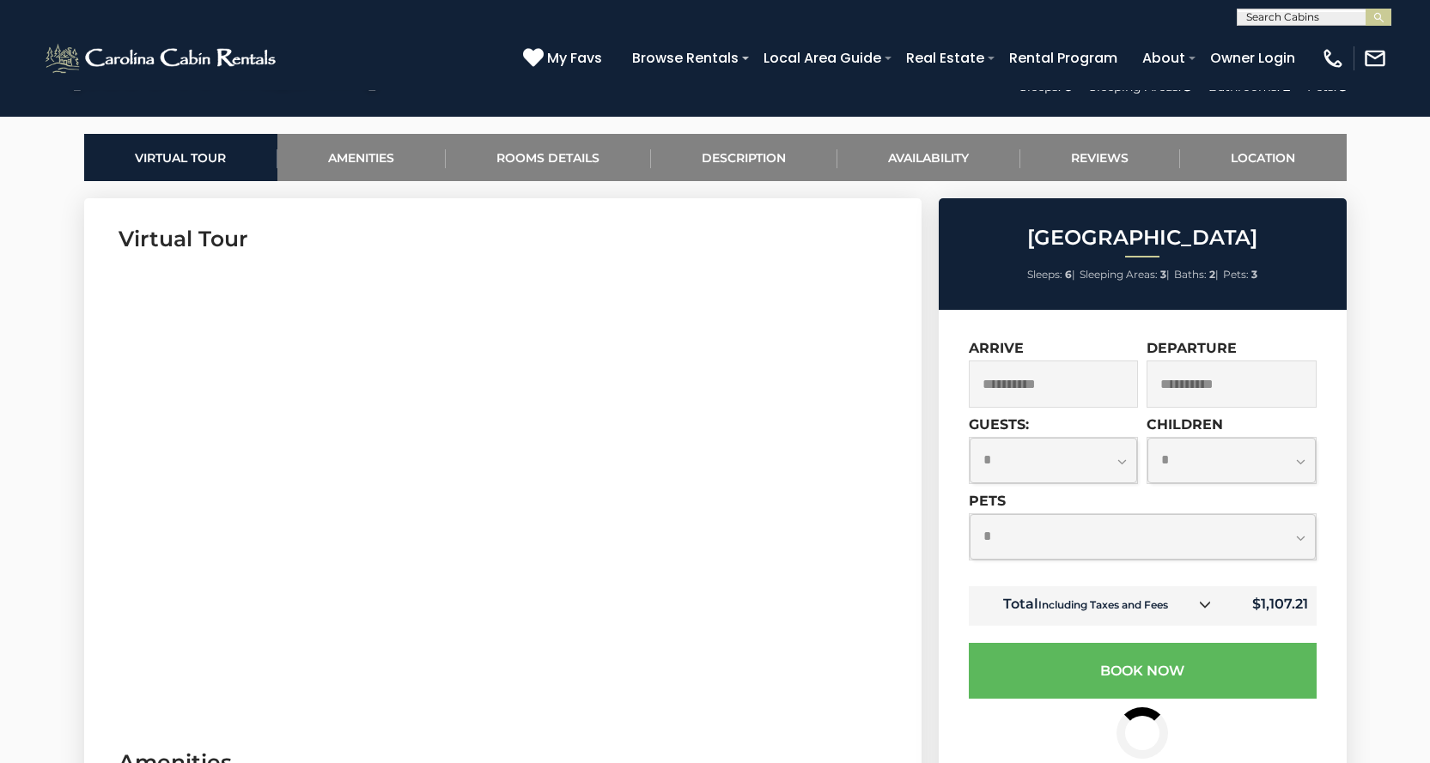
click at [1121, 462] on select "**********" at bounding box center [1053, 461] width 168 height 46
select select "*"
click at [969, 438] on select "**********" at bounding box center [1053, 461] width 168 height 46
click at [1001, 548] on select "**********" at bounding box center [1142, 537] width 346 height 46
select select "*"
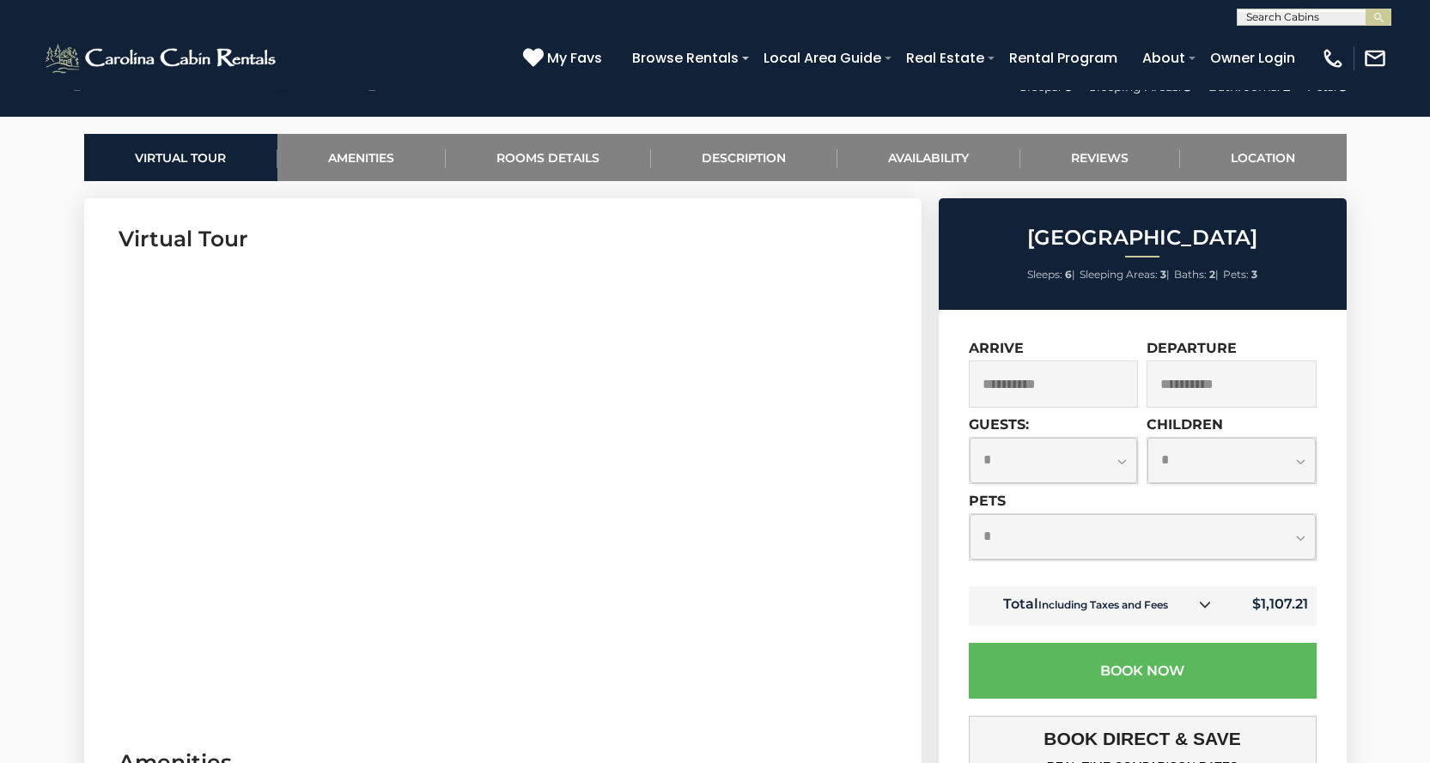
click at [969, 514] on select "**********" at bounding box center [1142, 537] width 346 height 46
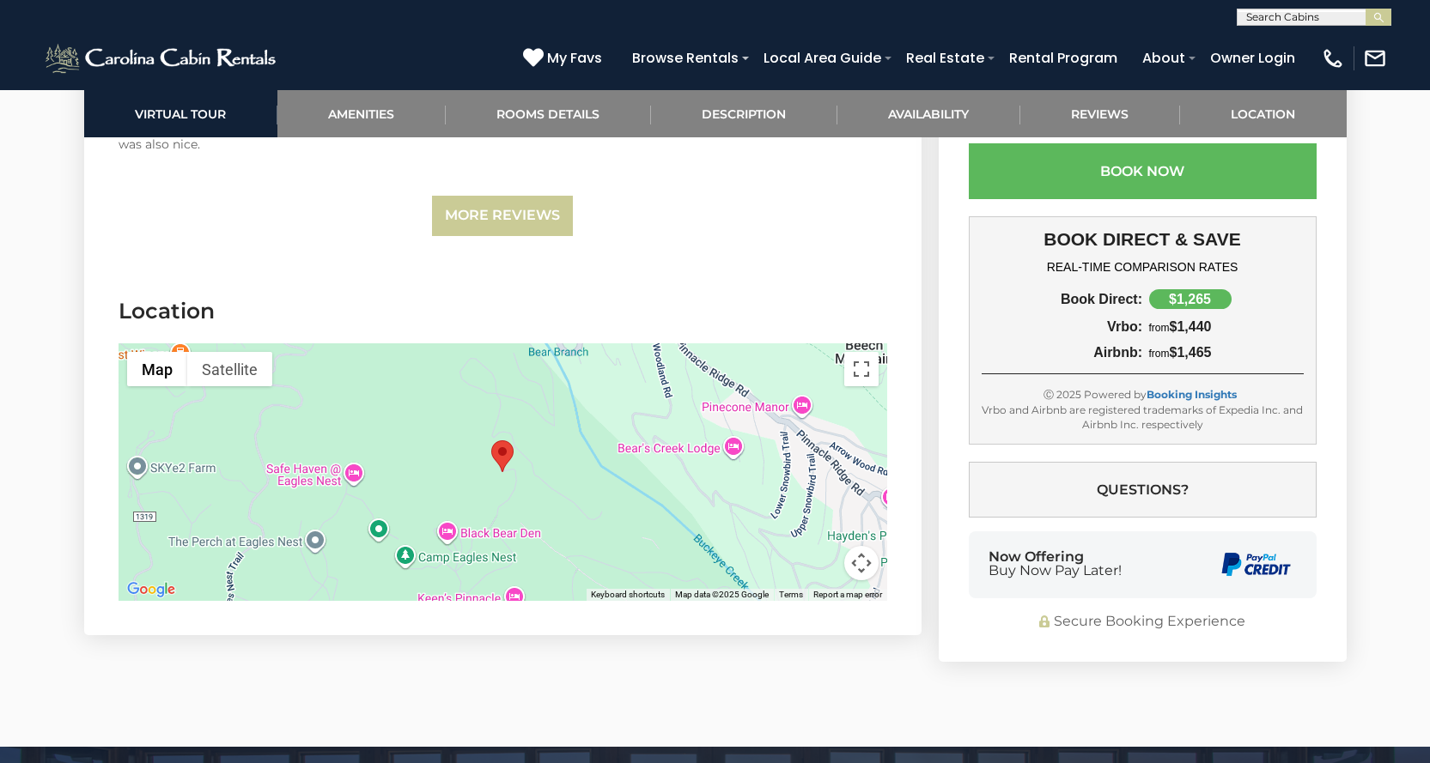
scroll to position [4121, 0]
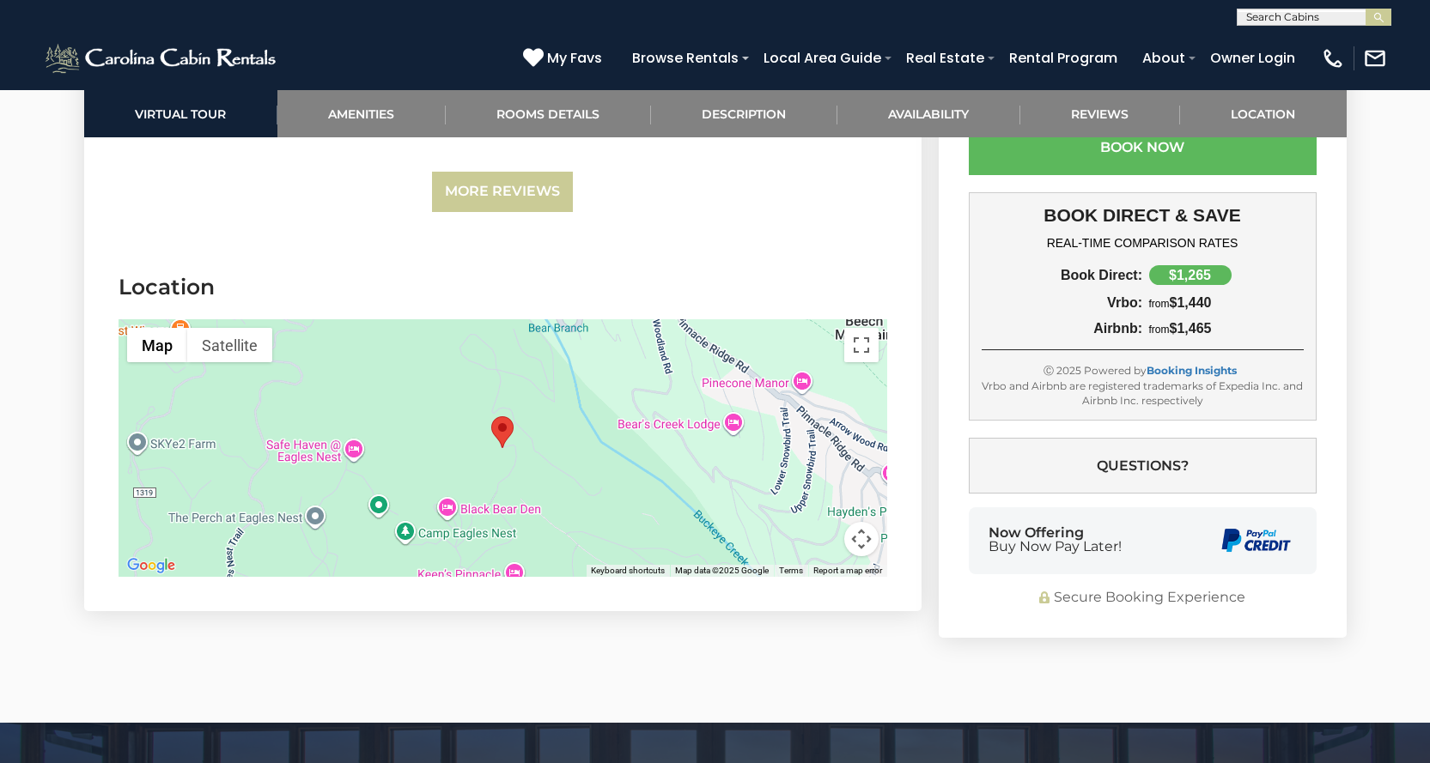
click at [491, 416] on area "Chestnut Falls" at bounding box center [491, 416] width 0 height 0
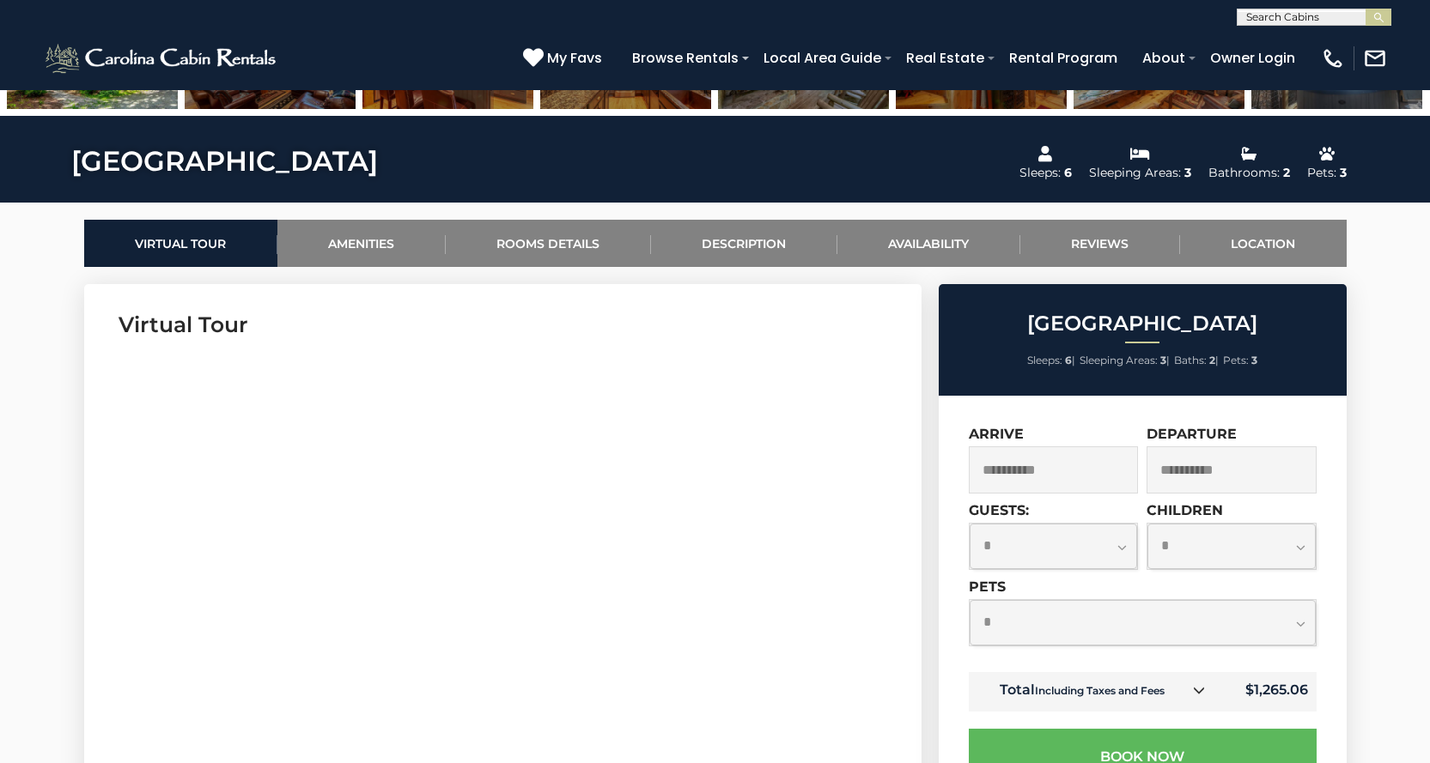
scroll to position [343, 0]
